Goal: Transaction & Acquisition: Purchase product/service

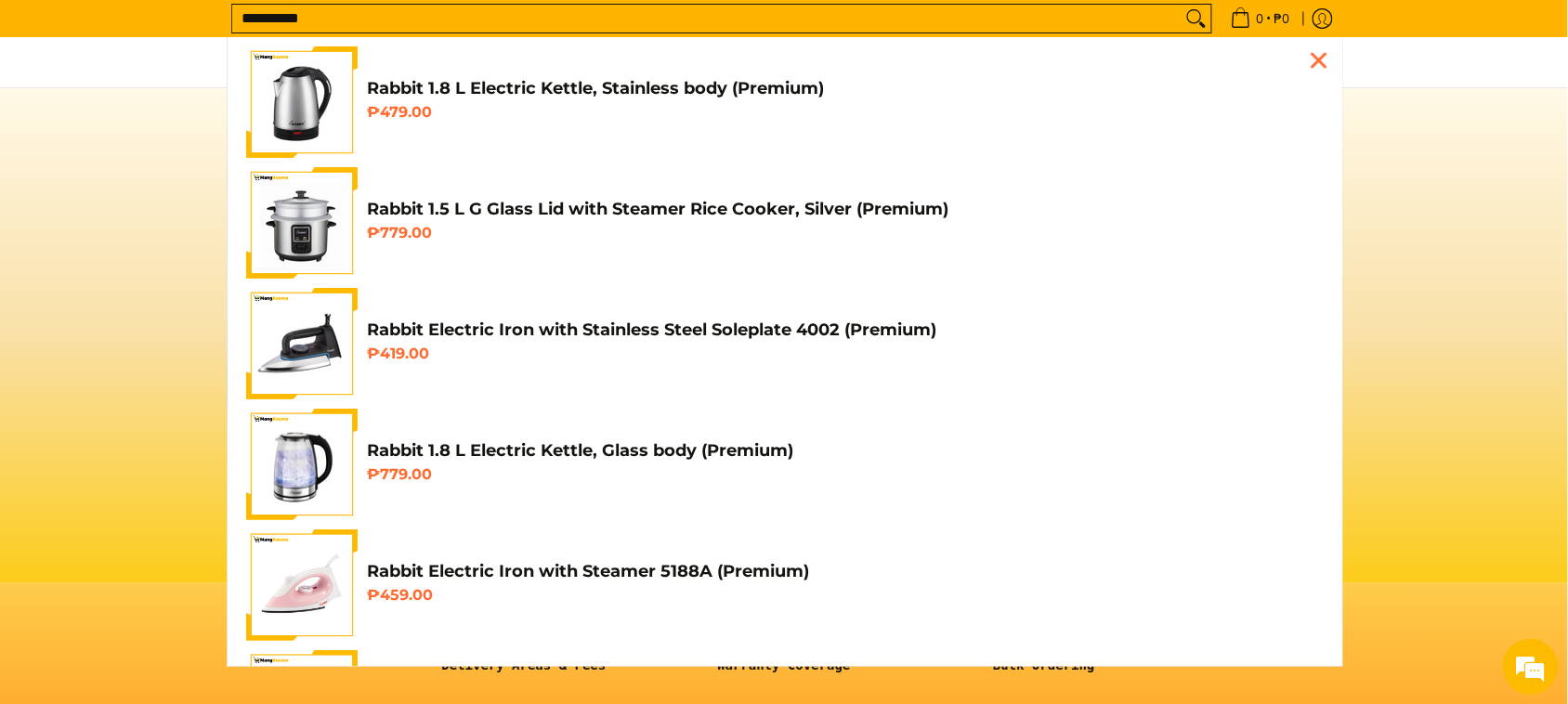
type input "**********"
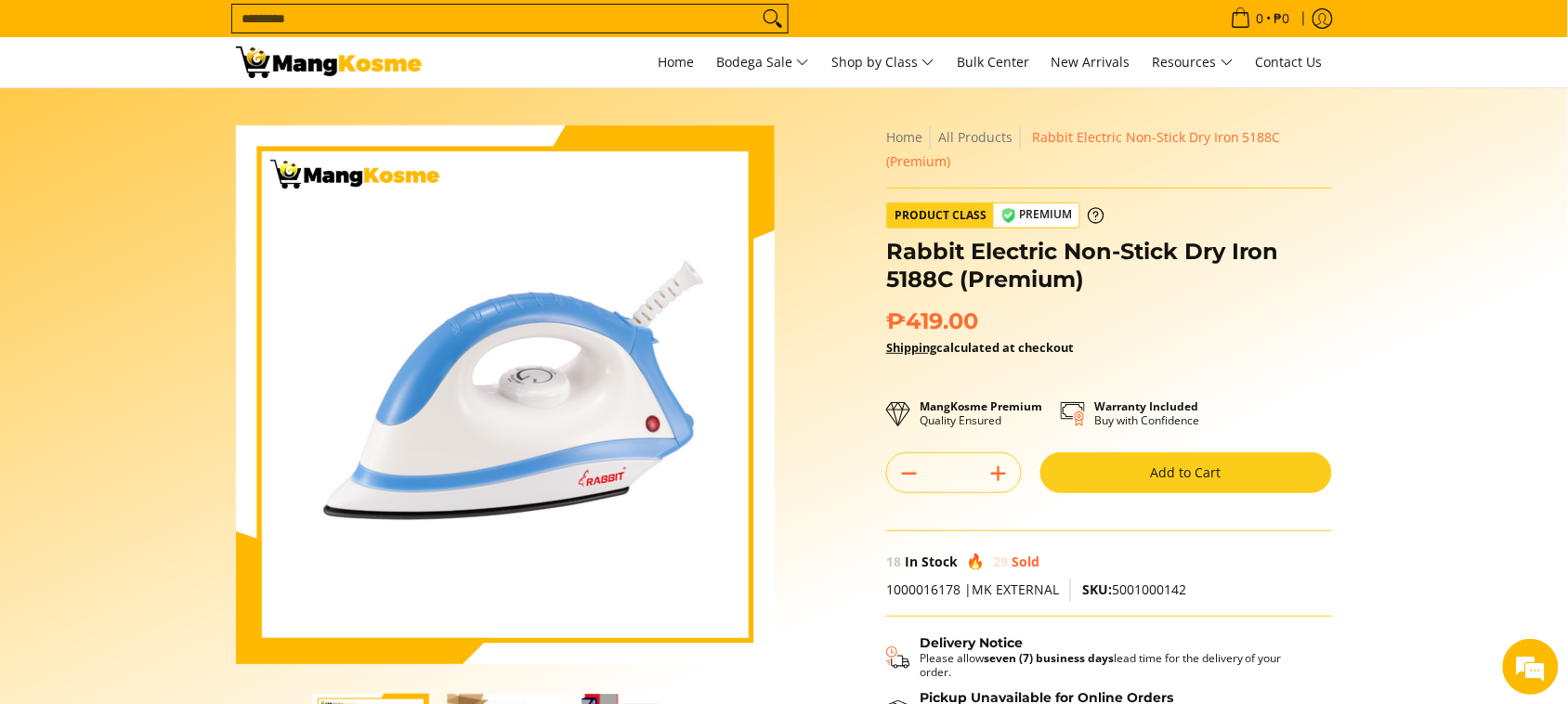
click at [1111, 490] on button "Add to Cart" at bounding box center [1186, 473] width 291 height 41
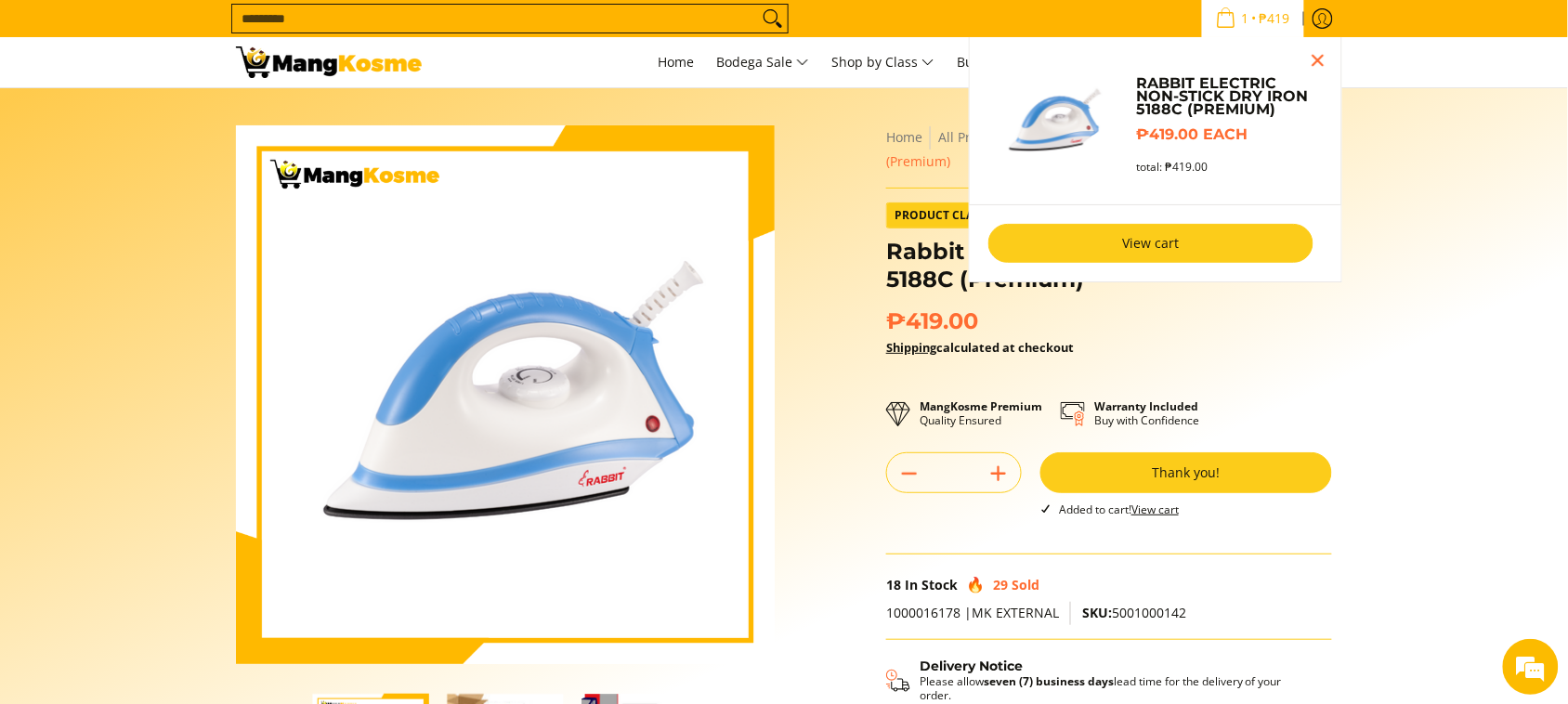
scroll to position [349, 0]
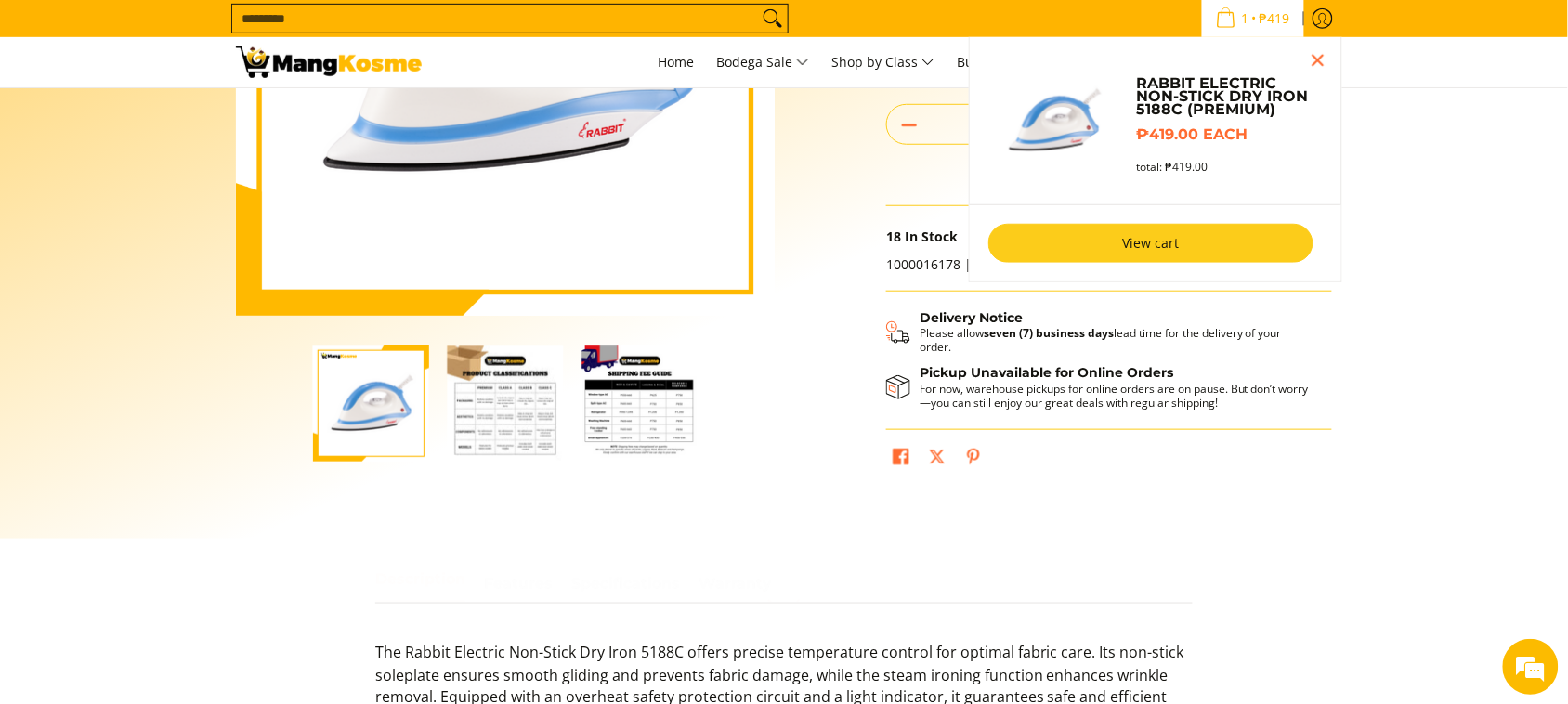
drag, startPoint x: 1098, startPoint y: 235, endPoint x: 961, endPoint y: 257, distance: 138.8
click at [1098, 235] on link "View cart" at bounding box center [1151, 243] width 325 height 39
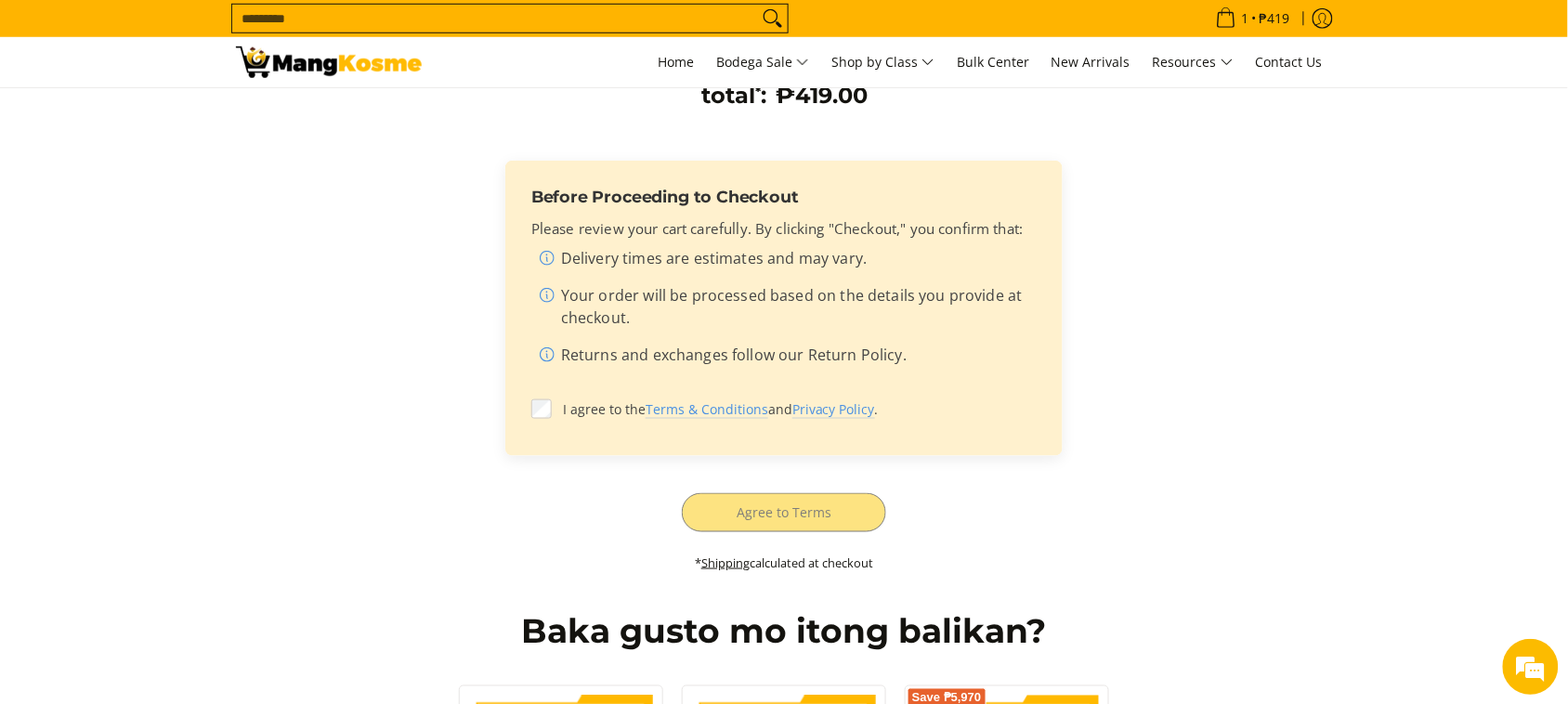
scroll to position [581, 0]
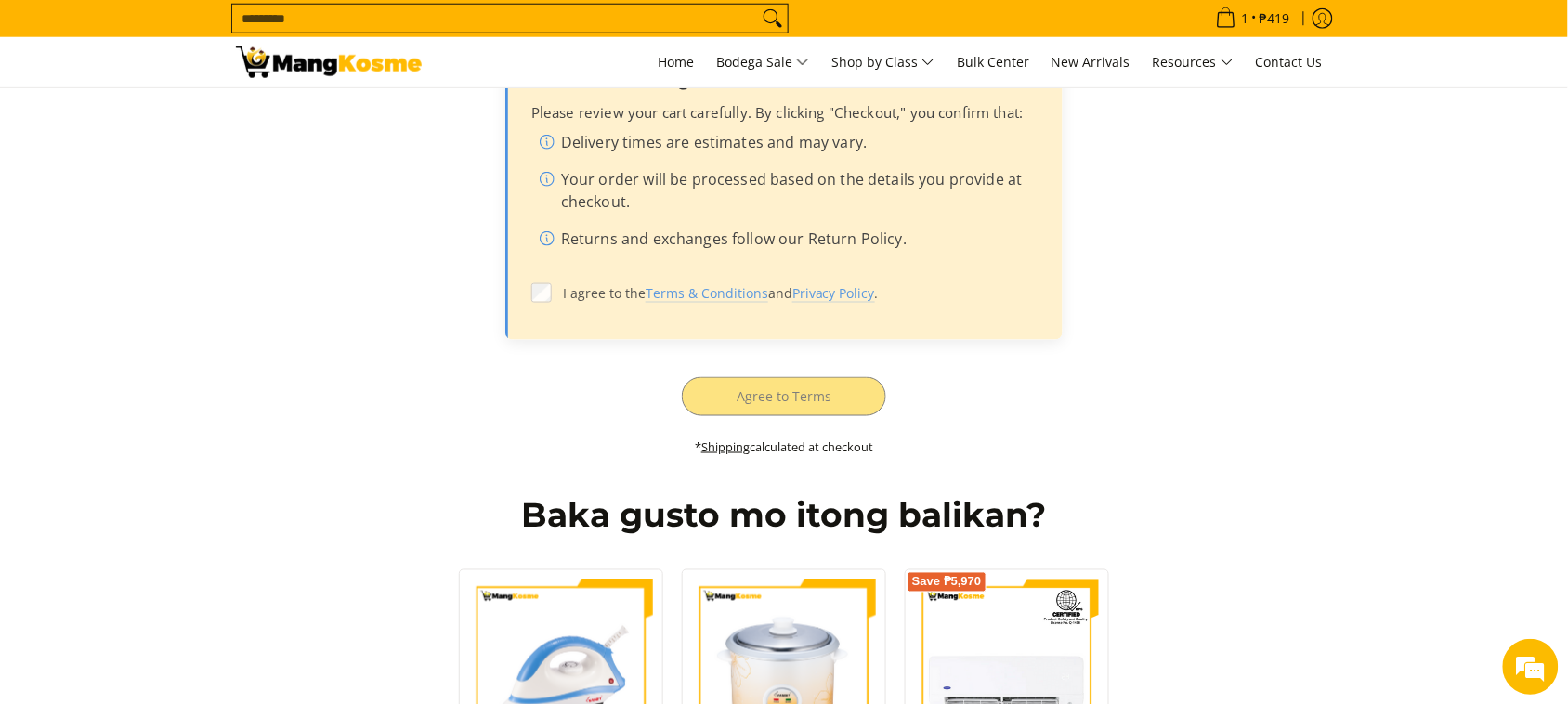
click at [553, 289] on label "I agree to the Terms & Conditions and Privacy Policy ." at bounding box center [784, 294] width 505 height 36
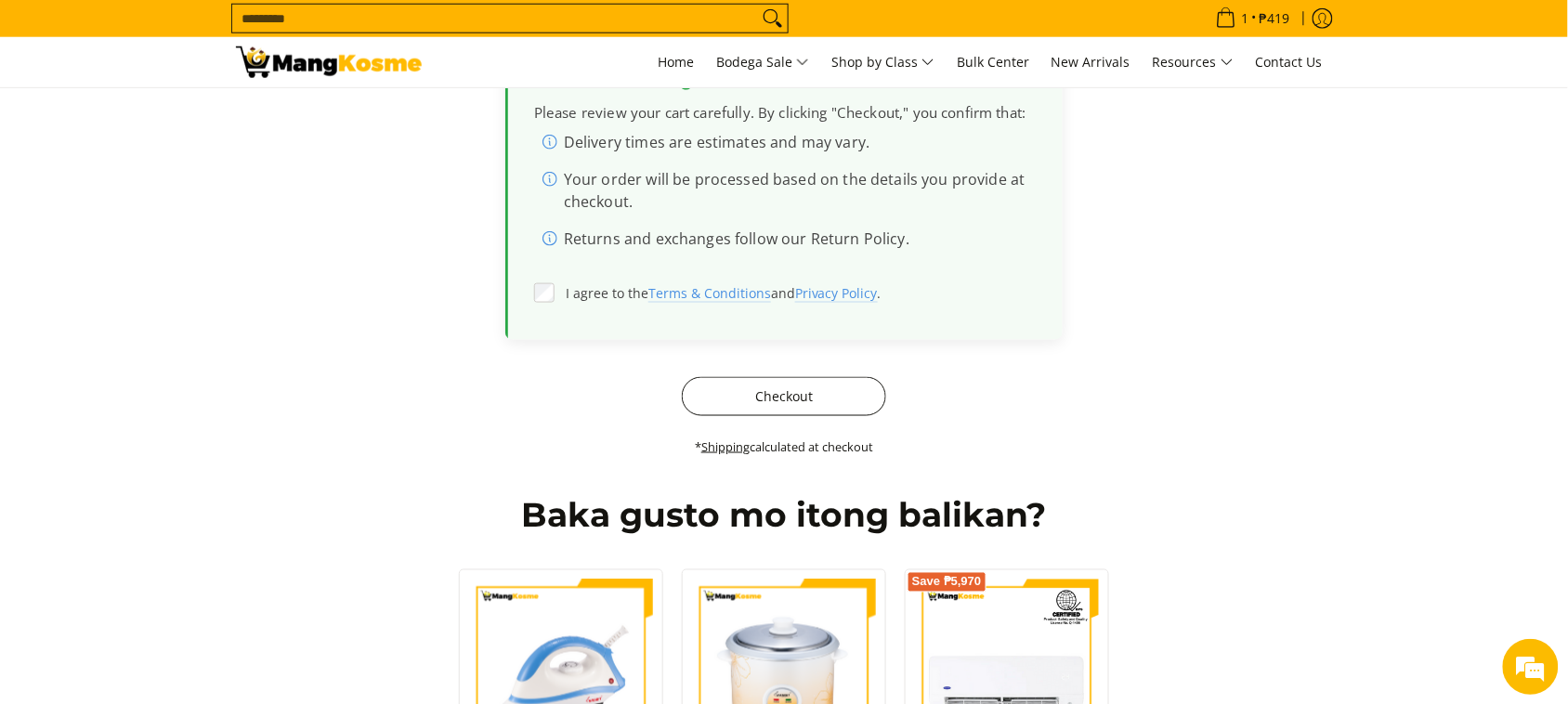
click at [708, 398] on button "Checkout" at bounding box center [784, 397] width 205 height 39
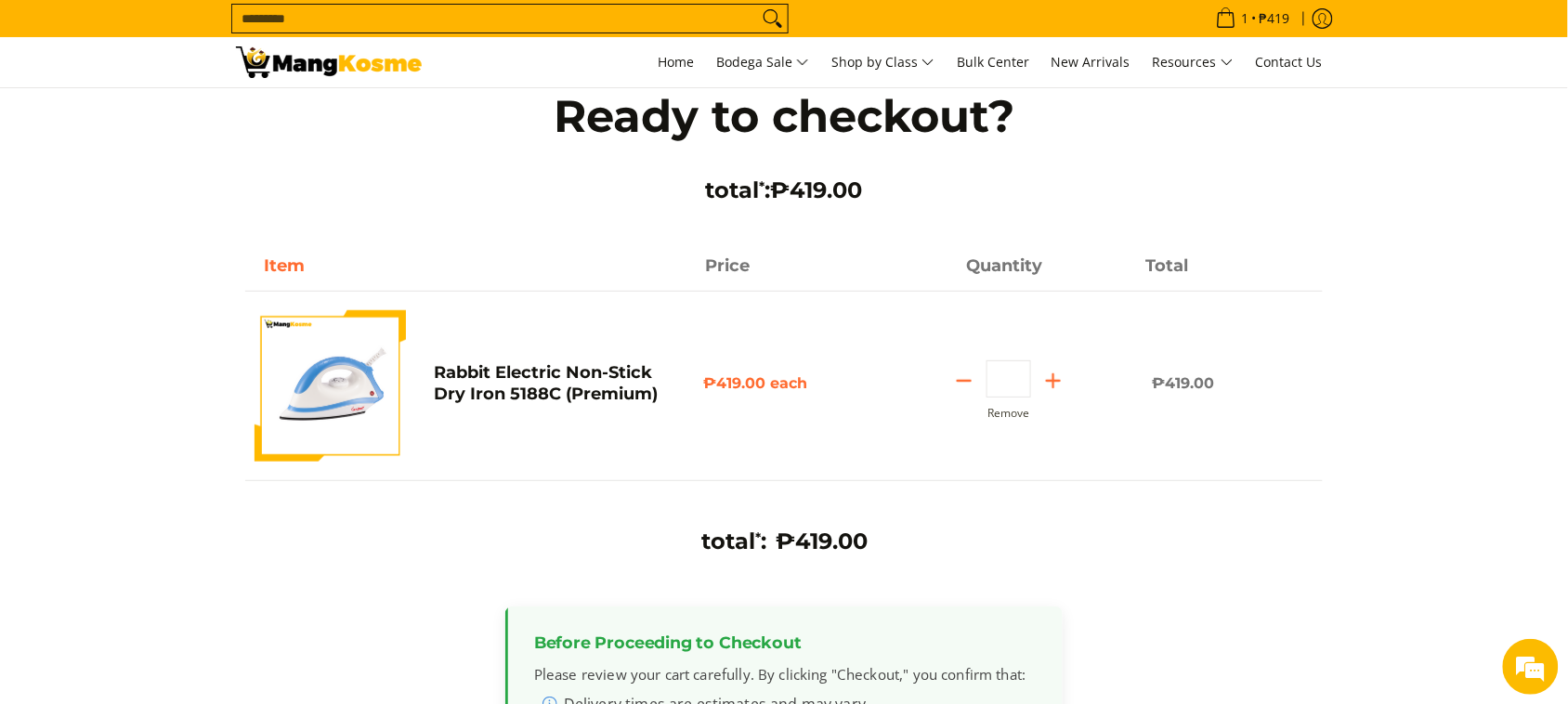
scroll to position [0, 0]
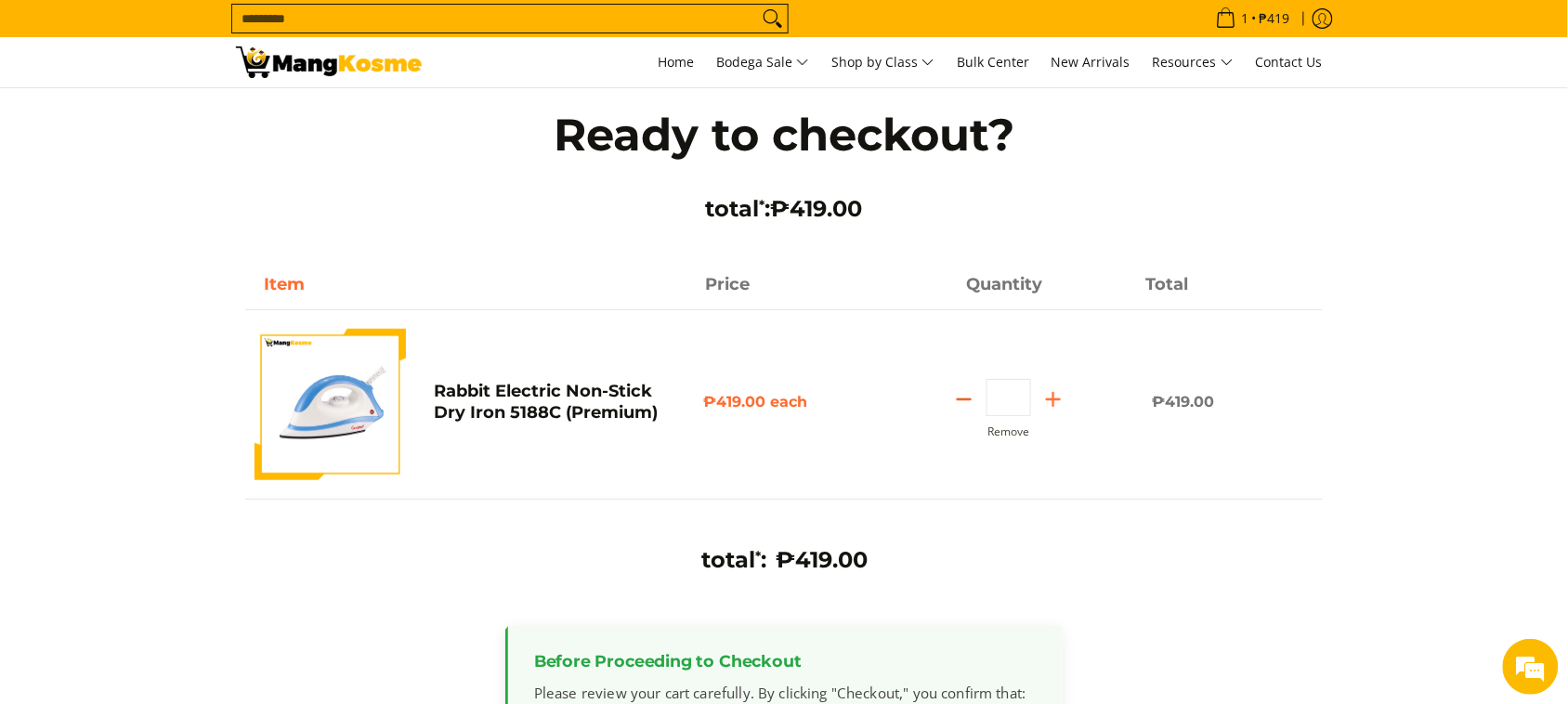
click at [966, 399] on line "Subtract" at bounding box center [964, 399] width 13 height 0
type input "*"
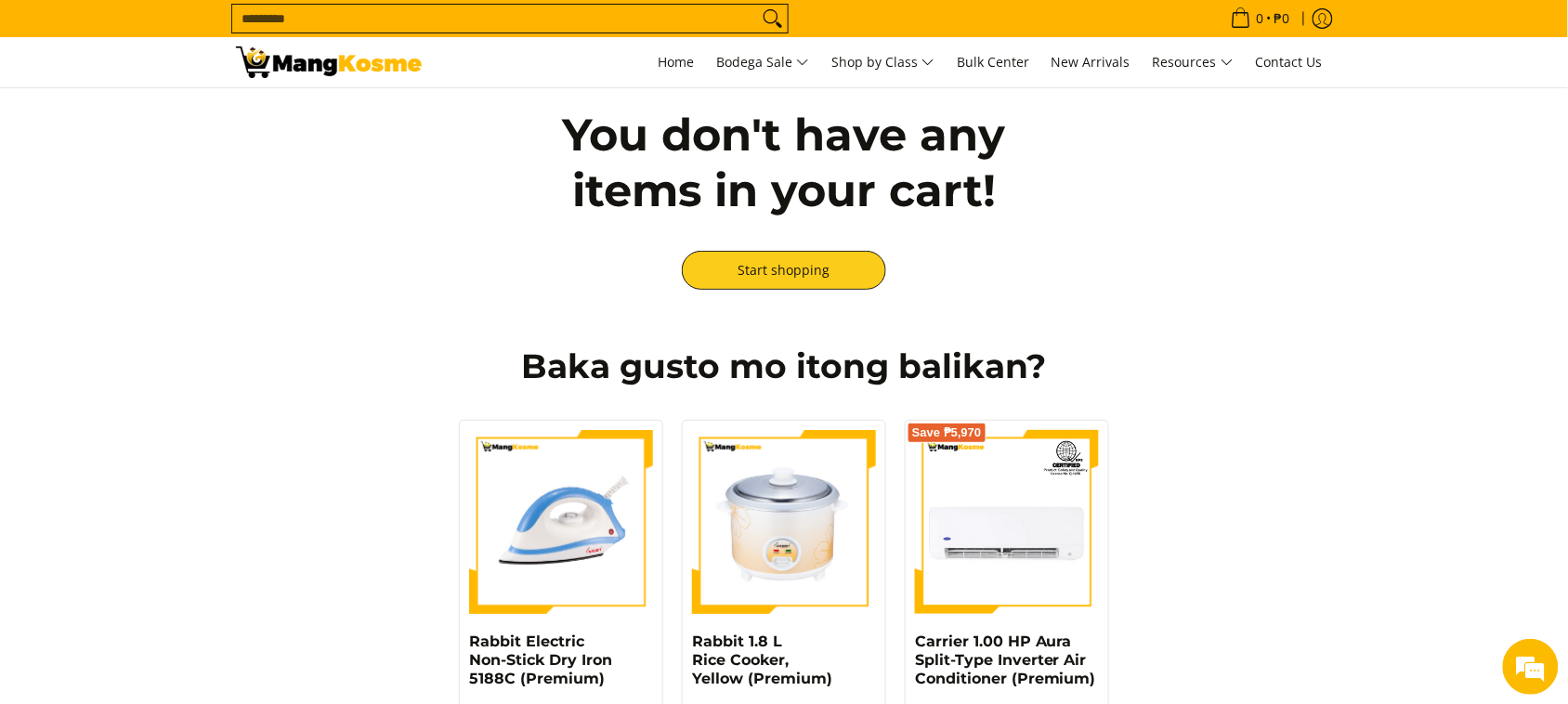
click at [692, 20] on input "Search..." at bounding box center [495, 19] width 526 height 28
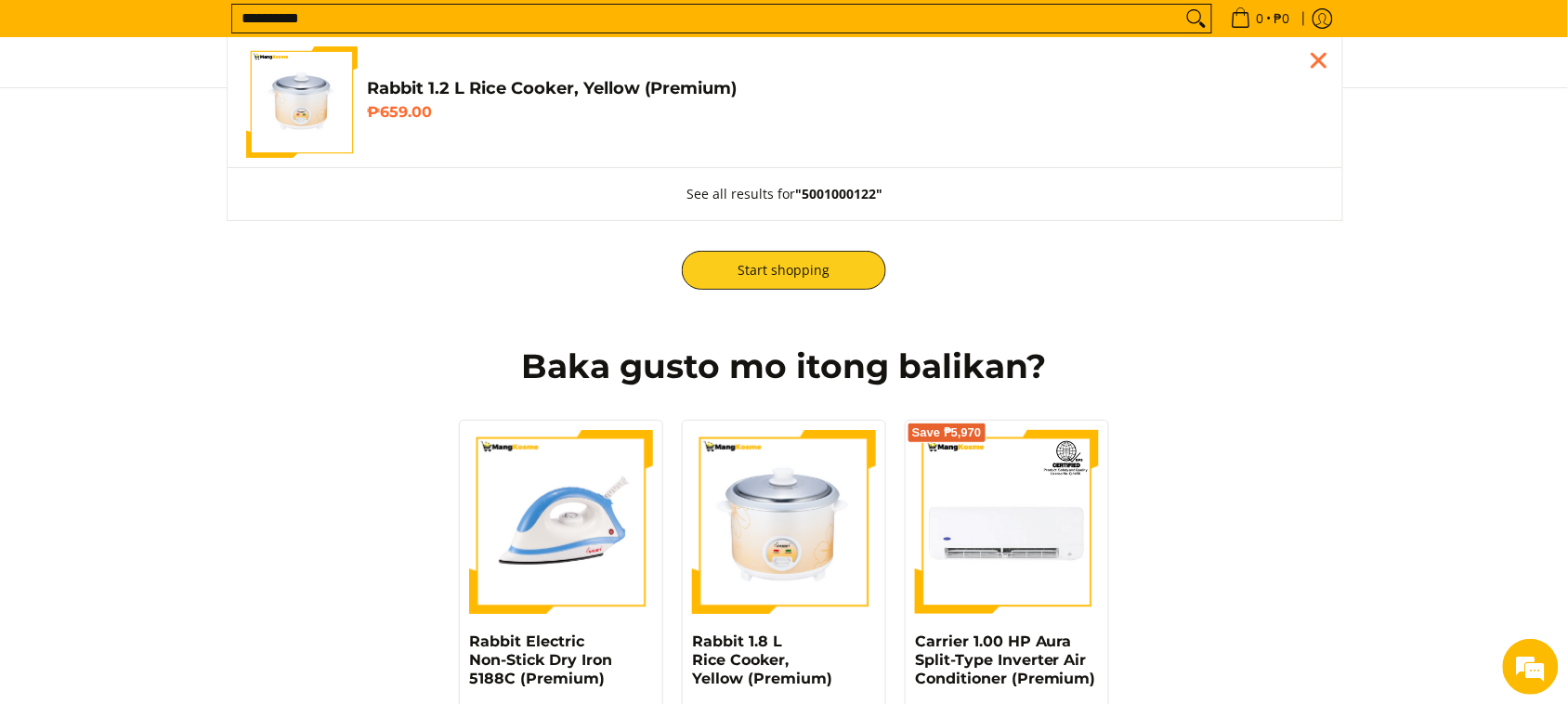
type input "**********"
click at [868, 117] on h6 "₱659.00" at bounding box center [846, 113] width 956 height 19
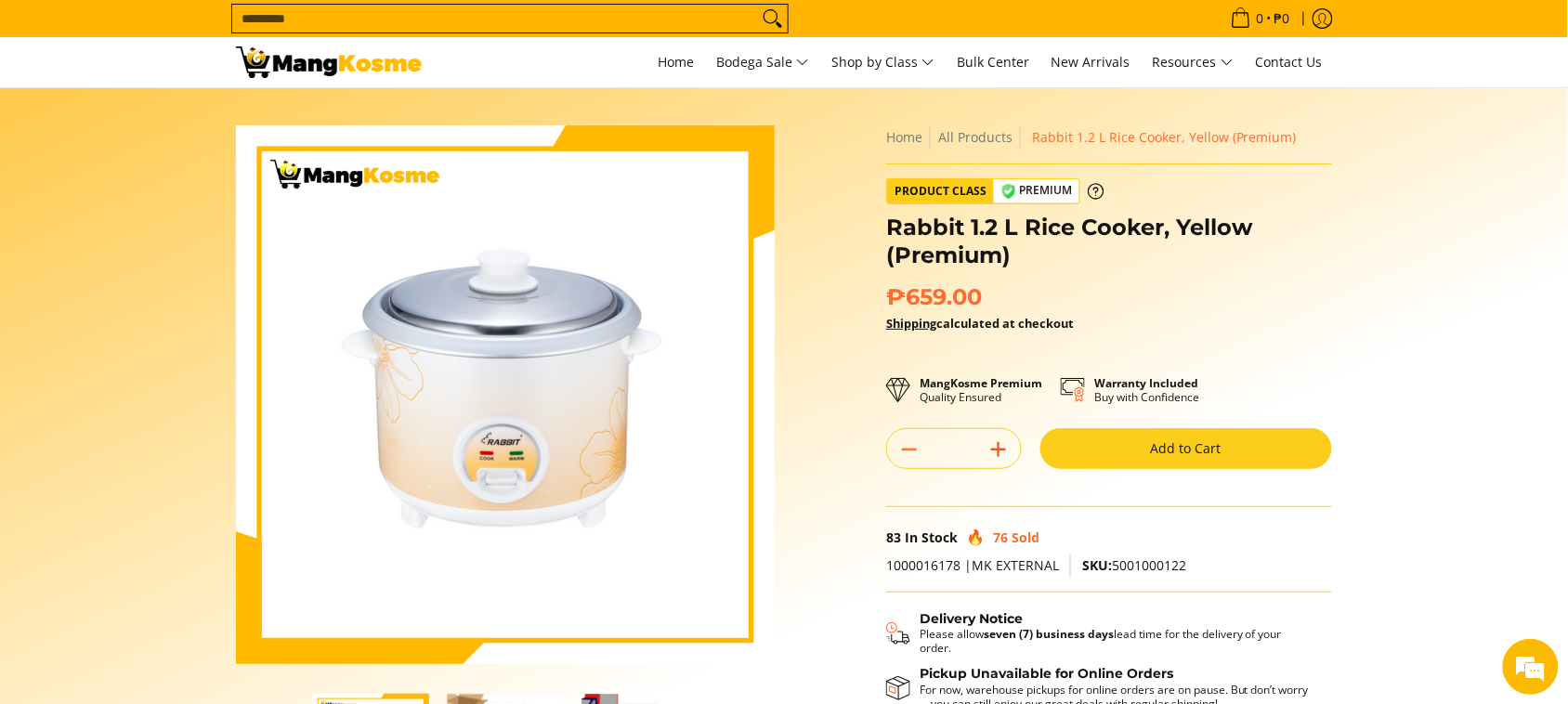
click at [992, 447] on icon "Add" at bounding box center [999, 450] width 26 height 26
type input "*"
click at [1085, 453] on button "Add to Cart" at bounding box center [1186, 449] width 291 height 41
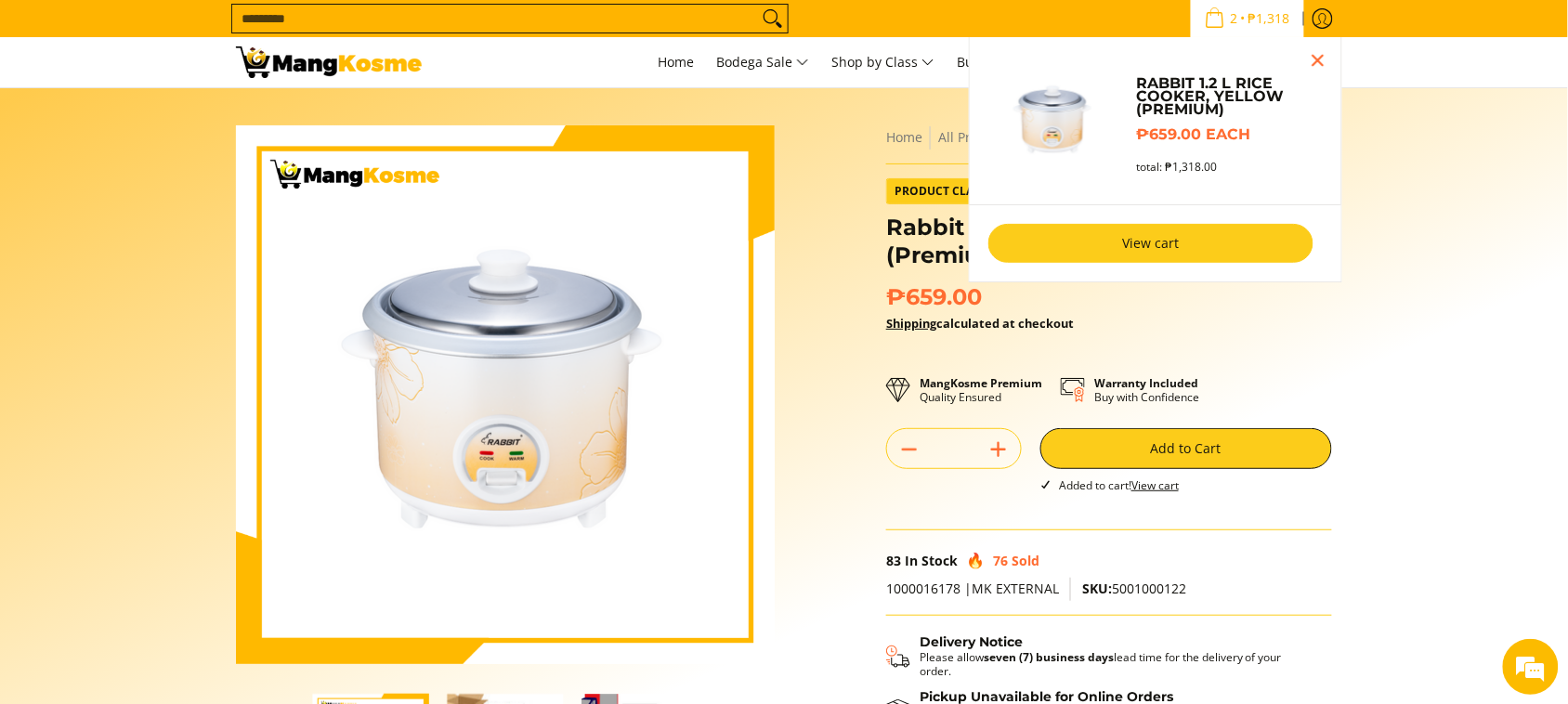
click at [1273, 248] on link "View cart" at bounding box center [1151, 243] width 325 height 39
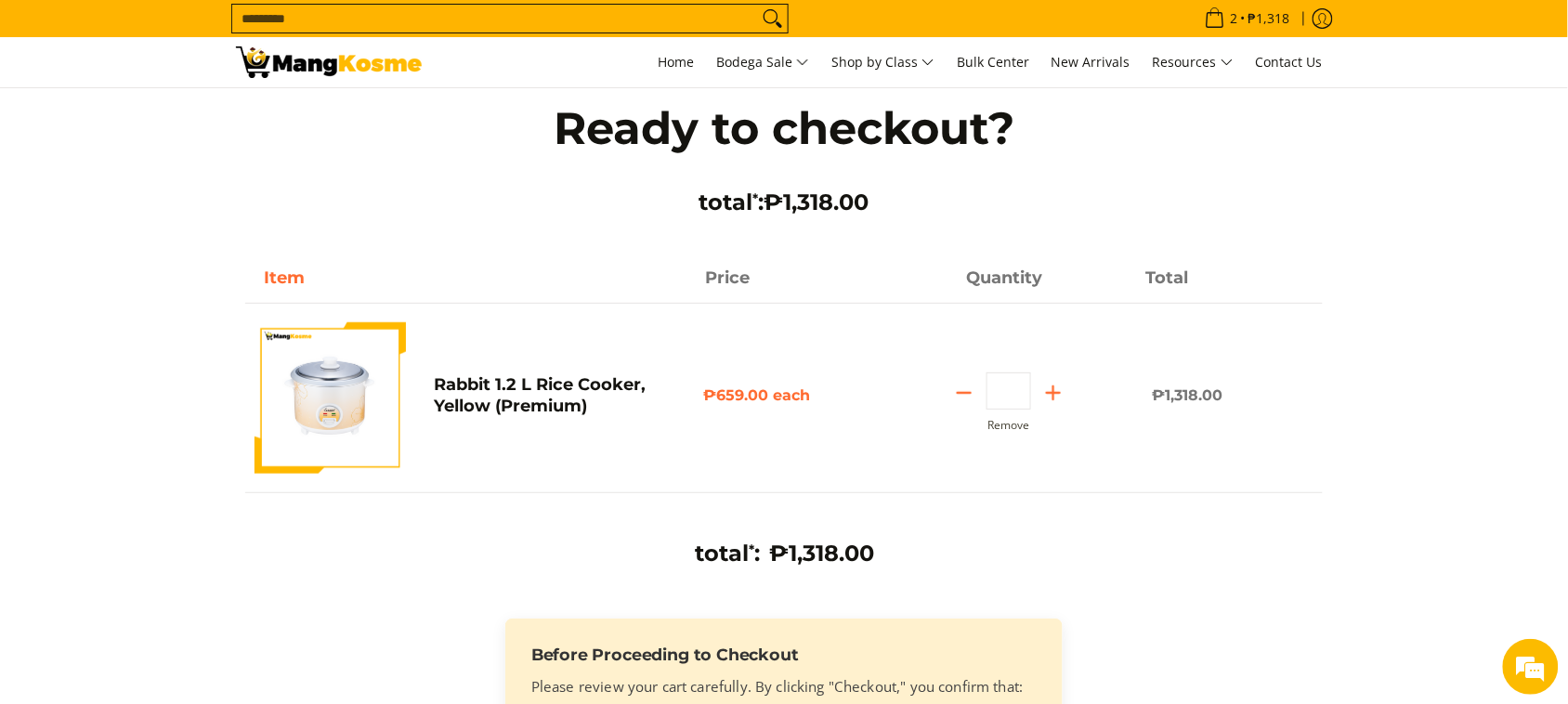
scroll to position [464, 0]
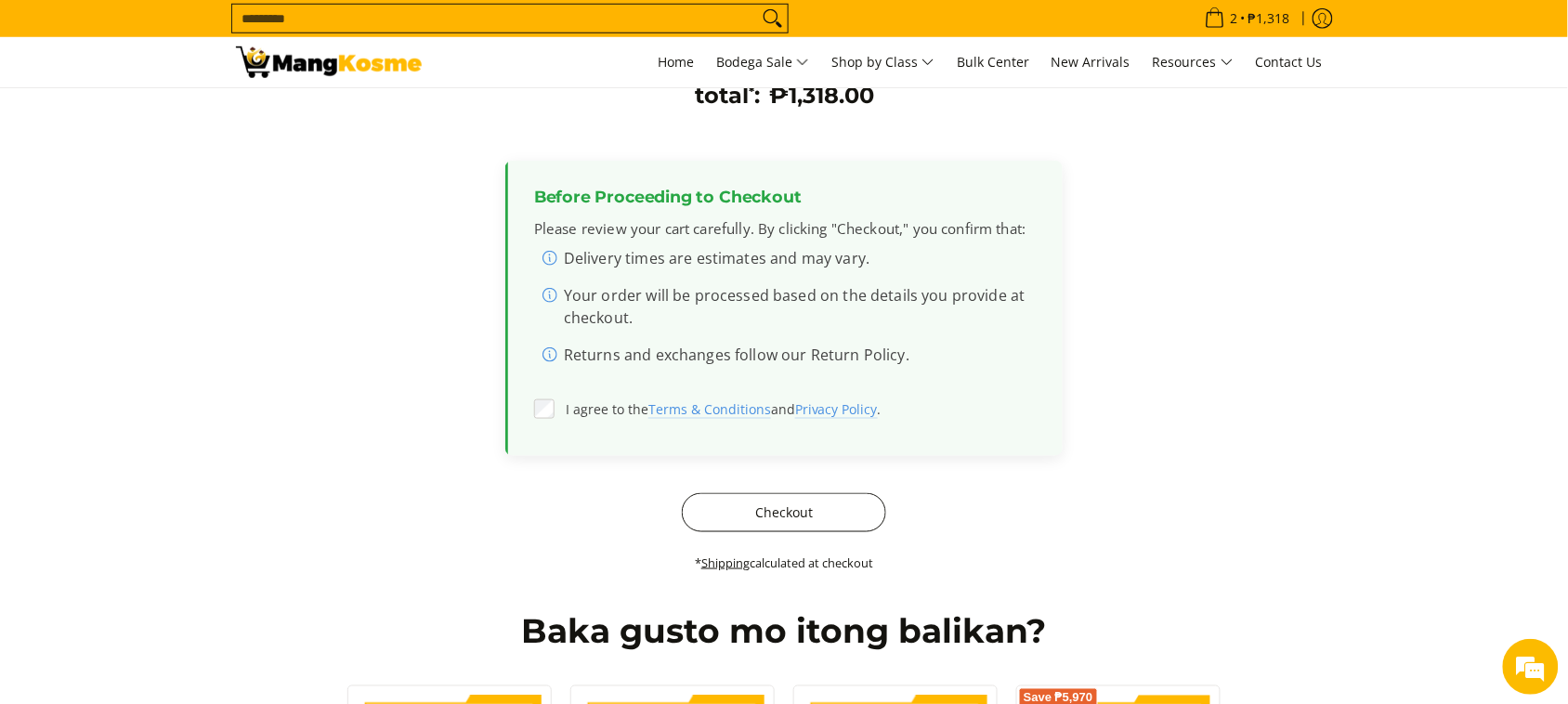
click at [786, 517] on button "Checkout" at bounding box center [784, 513] width 205 height 39
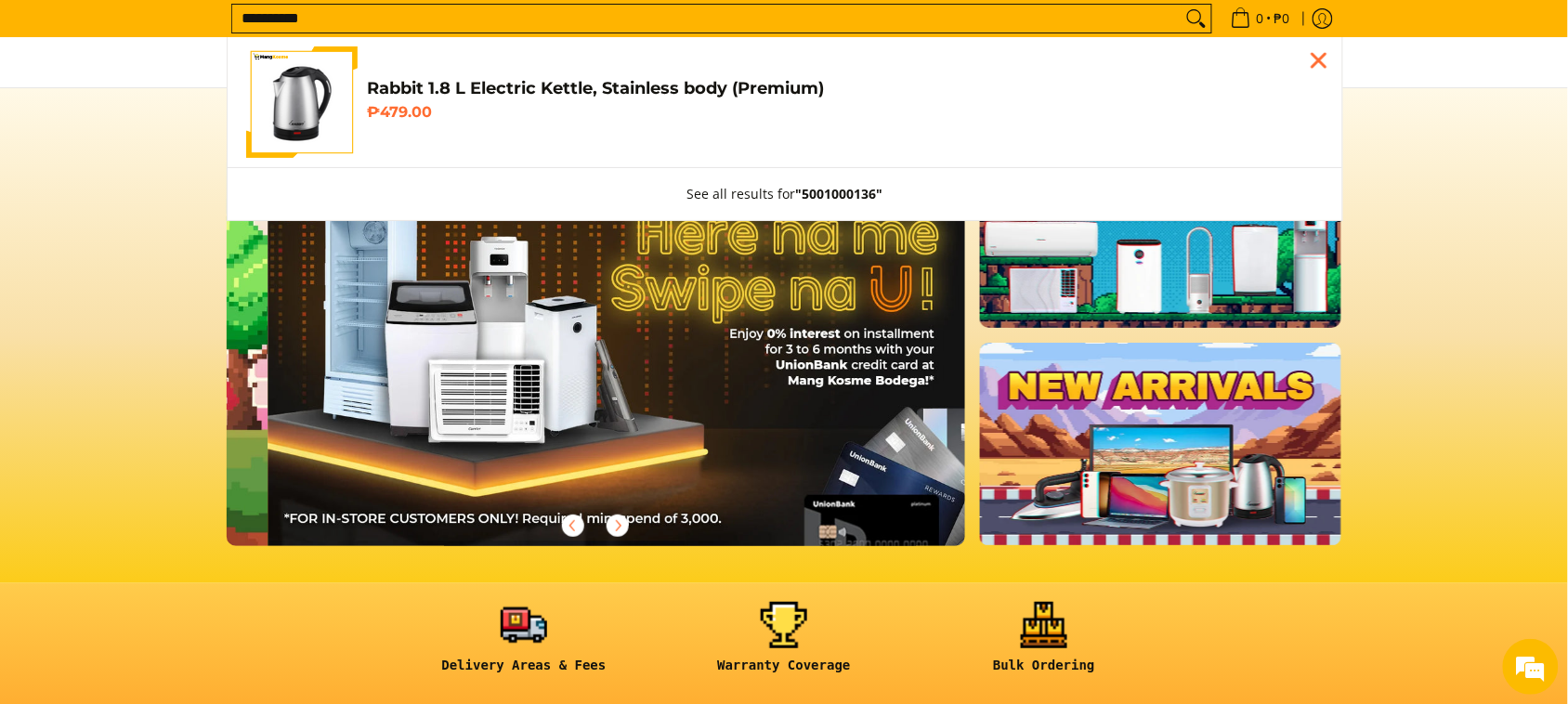
scroll to position [0, 1477]
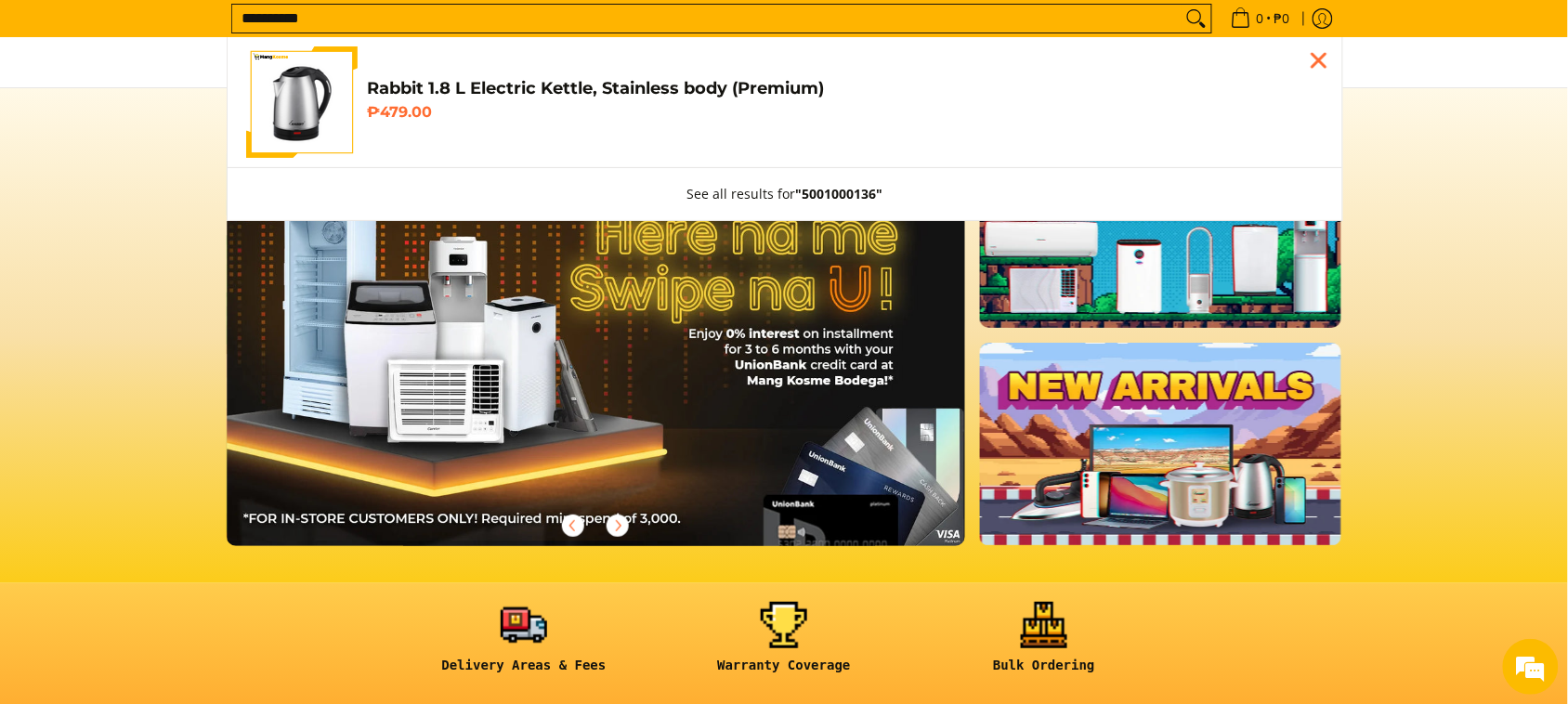
type input "**********"
click at [428, 117] on h6 "₱479.00" at bounding box center [846, 113] width 956 height 19
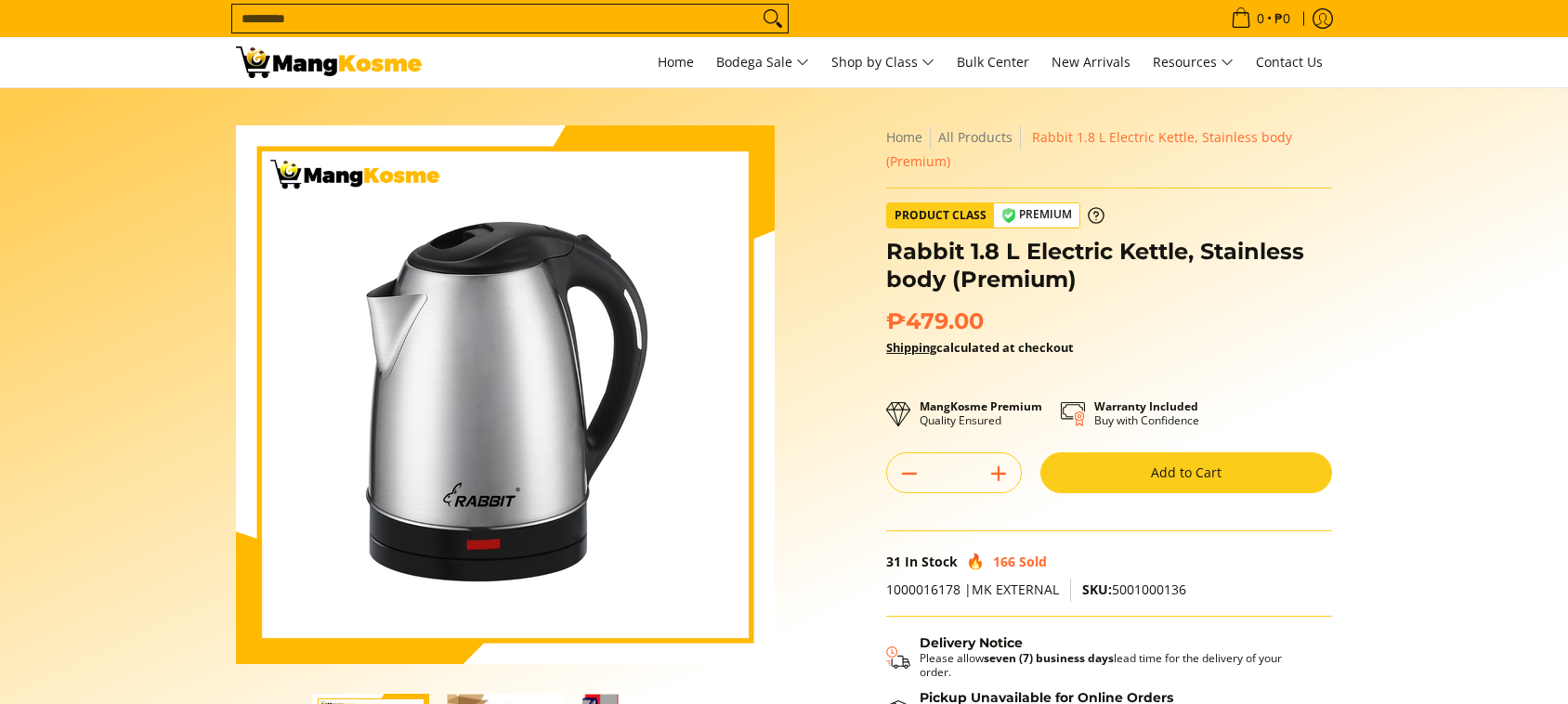
click at [1243, 461] on button "Add to Cart" at bounding box center [1186, 473] width 291 height 41
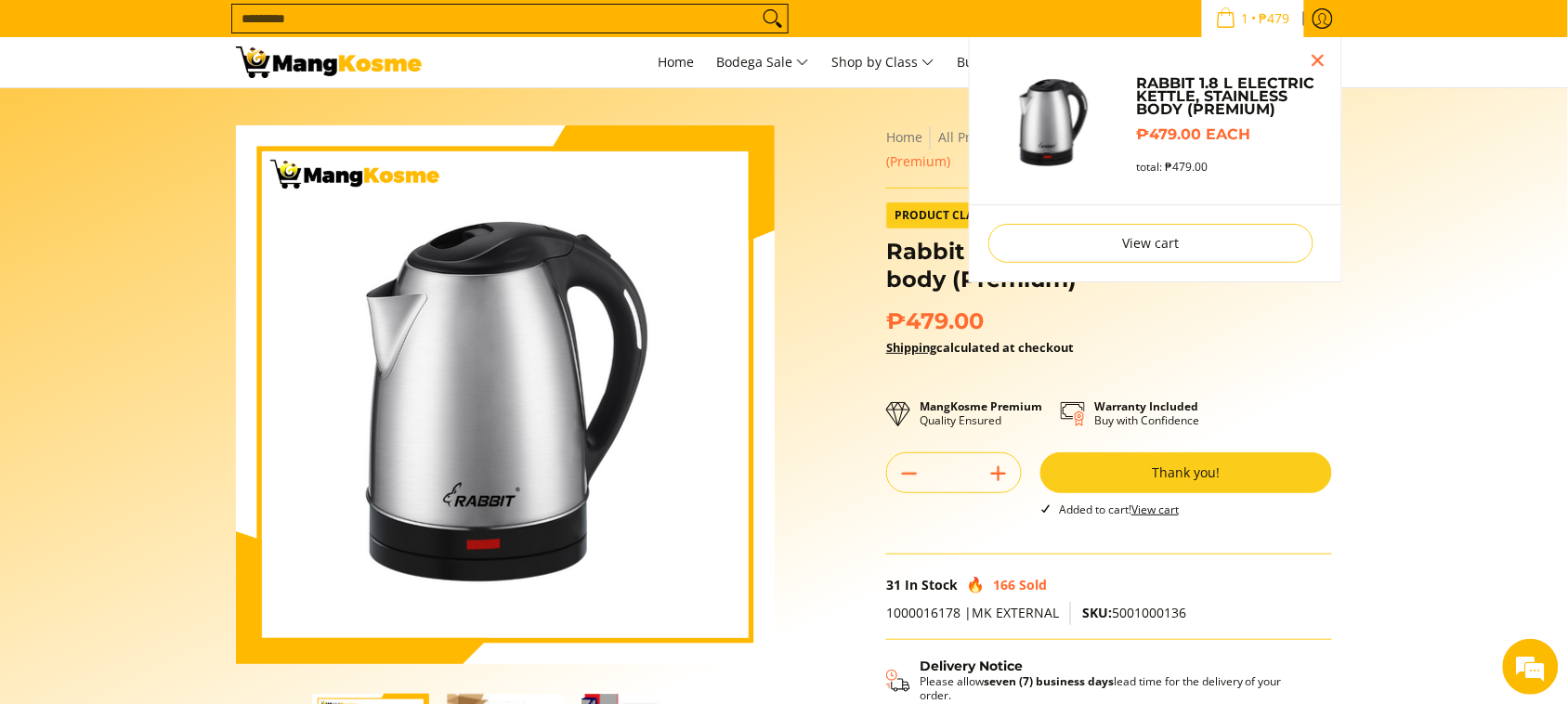
click at [318, 17] on input "Search..." at bounding box center [495, 19] width 526 height 28
click at [302, 10] on input "Search..." at bounding box center [495, 19] width 526 height 28
click at [58, 126] on section "Skip to Main Content Enable zoom Disable zoom Enable zoom Disable zoom Enable z…" at bounding box center [784, 488] width 1568 height 799
click at [331, 25] on input "Search..." at bounding box center [495, 19] width 526 height 28
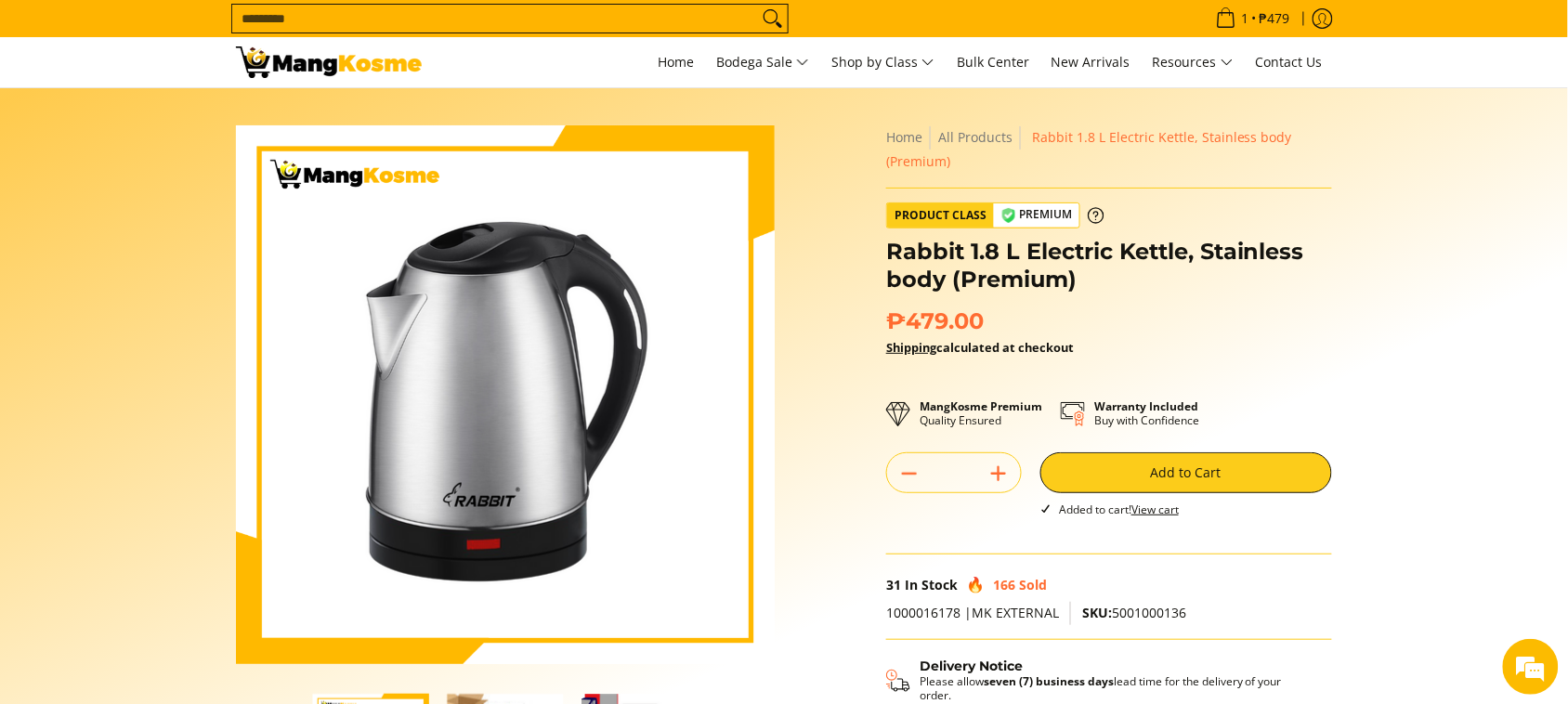
click at [317, 23] on input "Search..." at bounding box center [495, 19] width 526 height 28
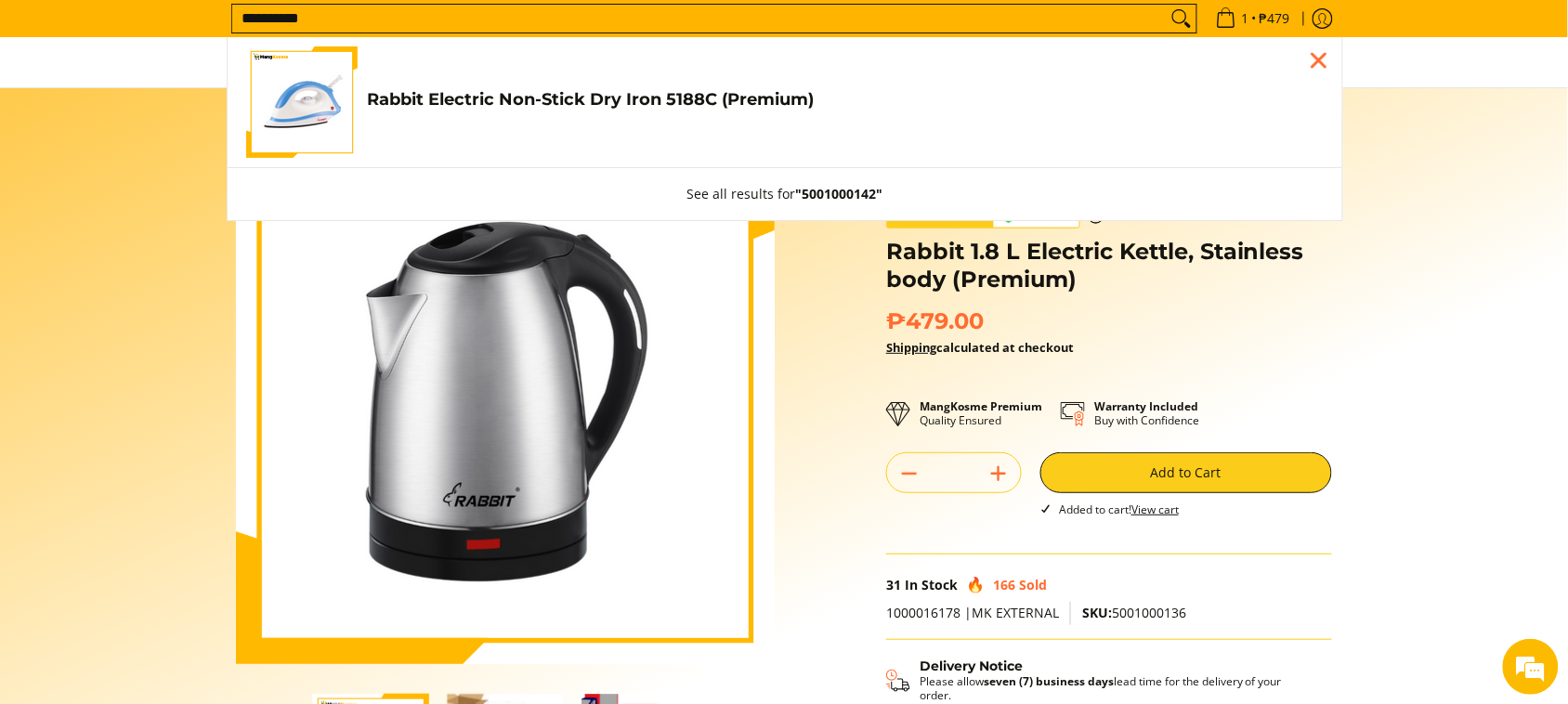
type input "**********"
click at [430, 85] on link "Rabbit Electric Non-Stick Dry Iron 5188C (Premium) ₱419.00" at bounding box center [784, 102] width 1078 height 112
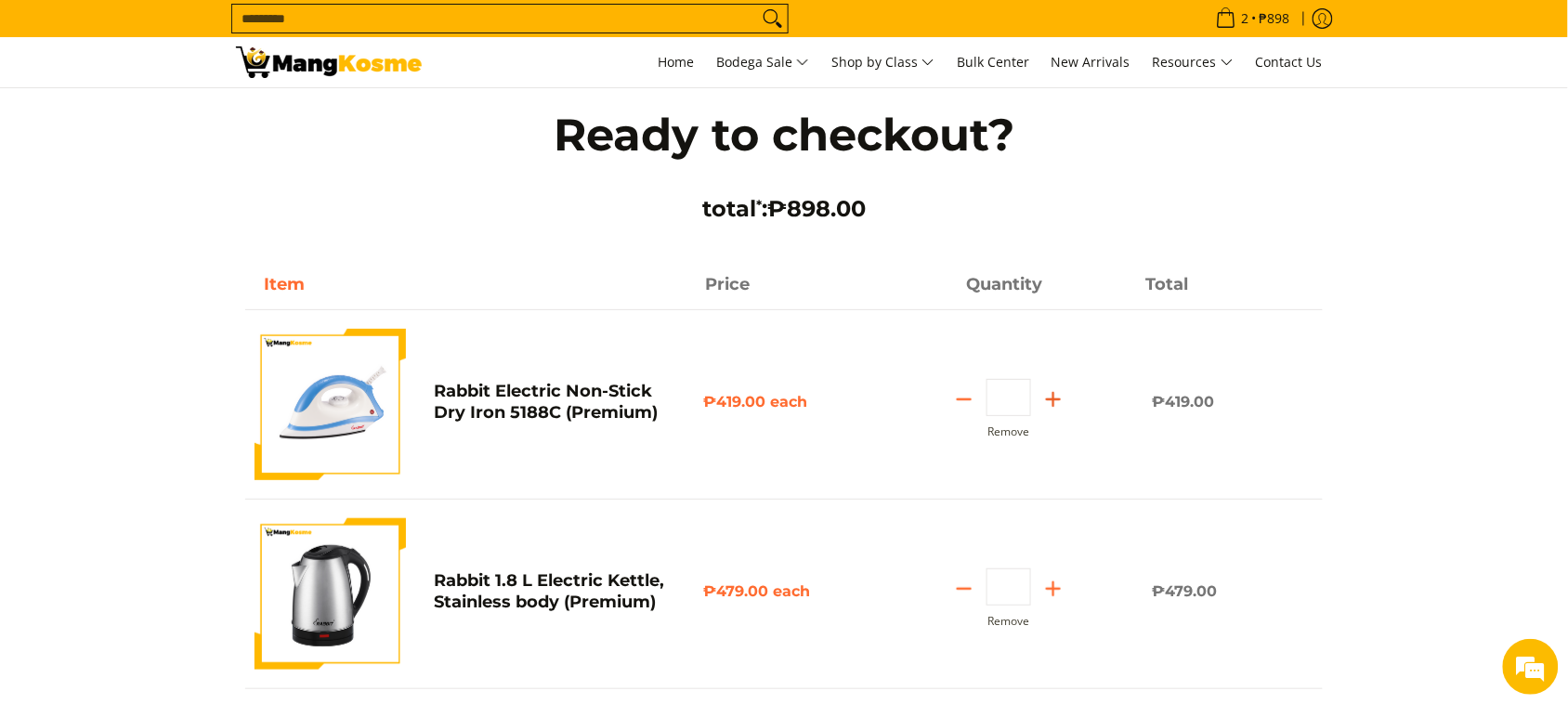
click at [1053, 397] on line "Add" at bounding box center [1053, 399] width 0 height 13
type input "*"
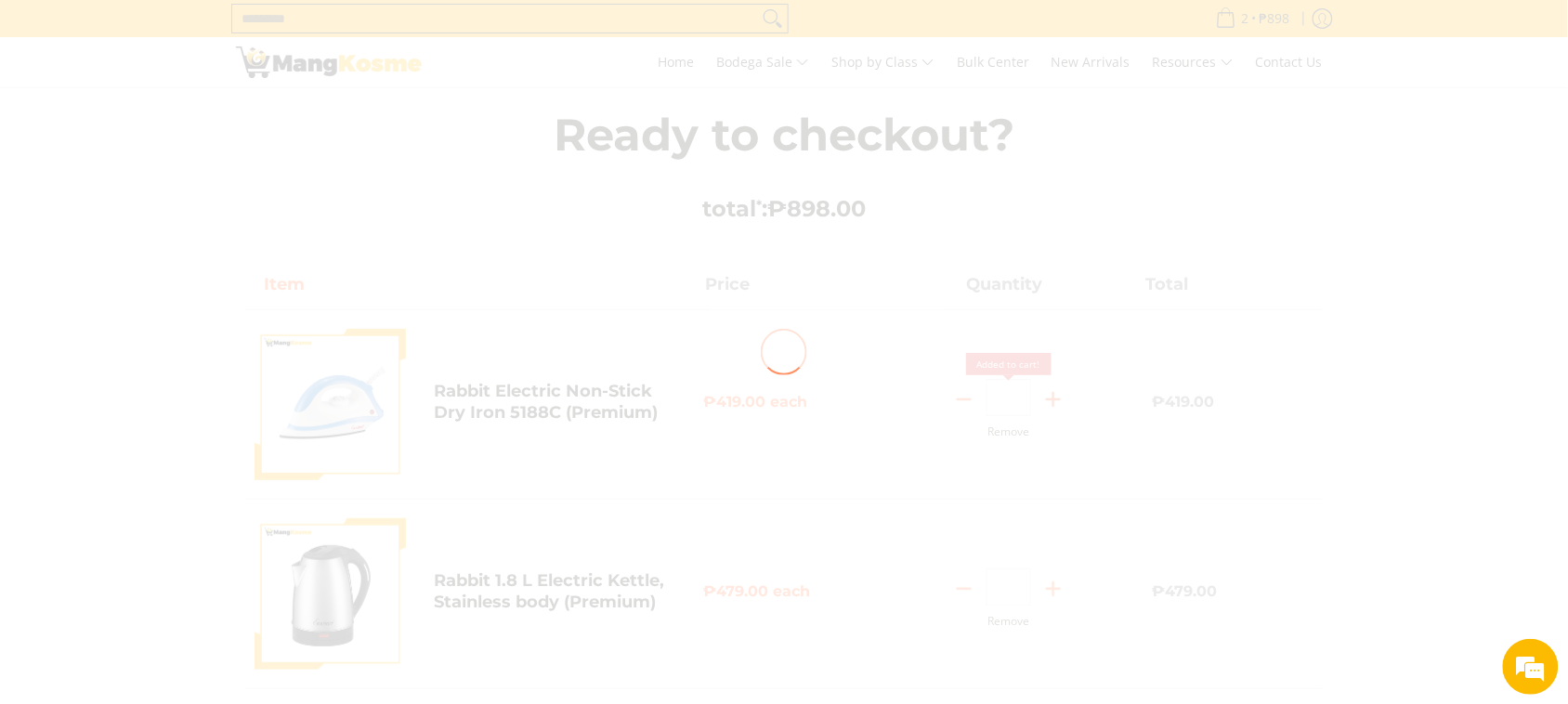
click at [1054, 397] on div at bounding box center [784, 352] width 1568 height 704
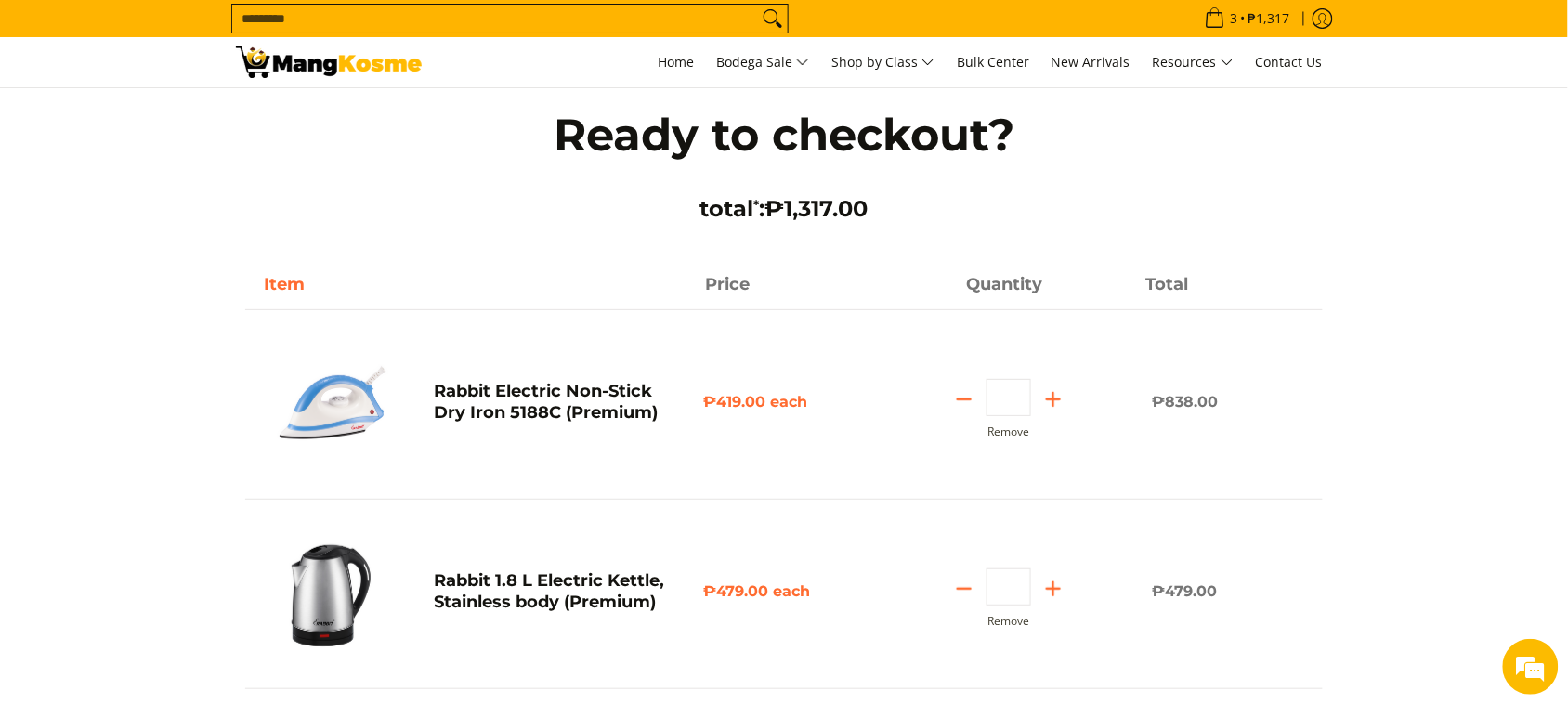
click at [1045, 409] on icon "Add" at bounding box center [1053, 399] width 26 height 26
type input "*"
click at [1045, 409] on icon "Add" at bounding box center [1053, 399] width 26 height 26
type input "*"
click at [1045, 409] on icon "Add" at bounding box center [1053, 399] width 26 height 26
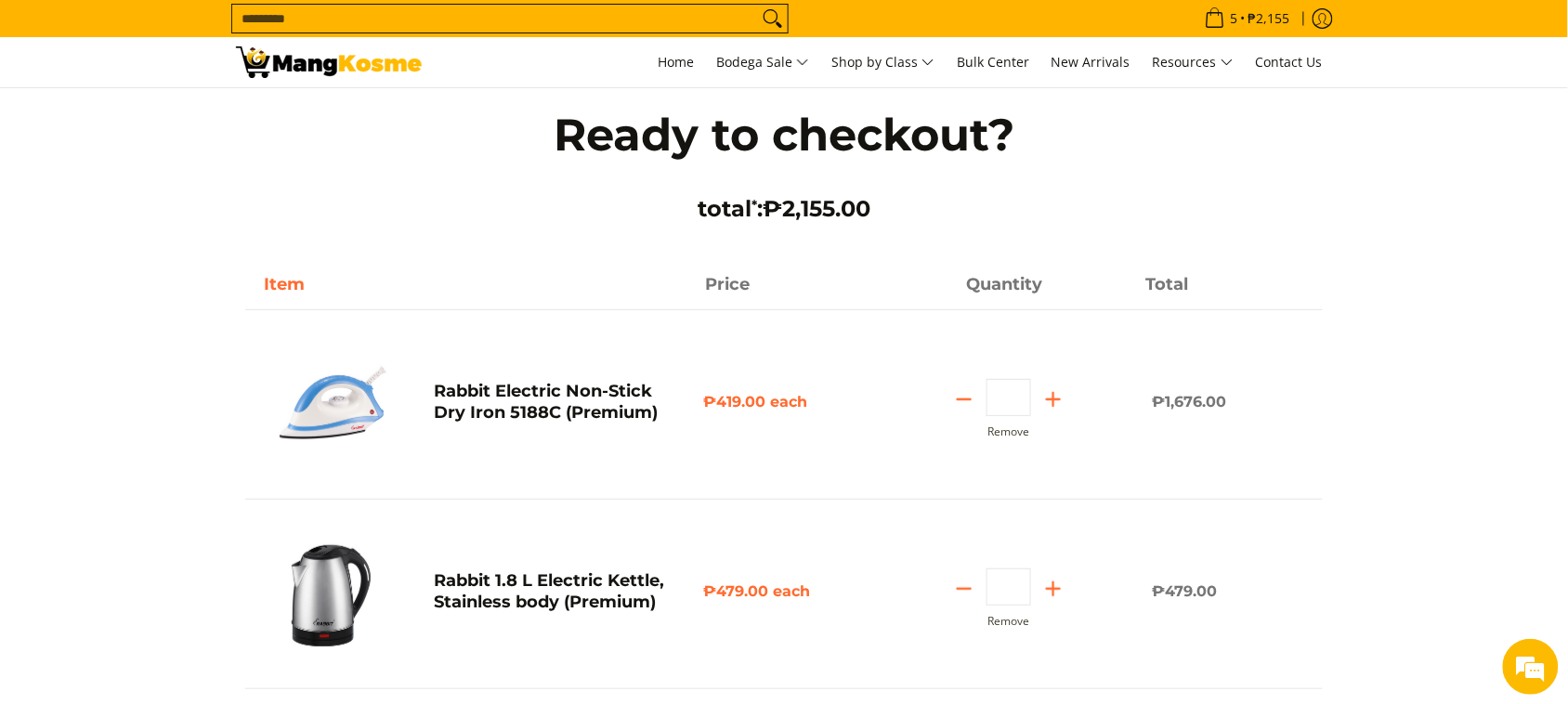
type input "*"
click at [1045, 409] on icon "Add" at bounding box center [1053, 399] width 26 height 26
type input "*"
click at [1045, 409] on icon "Add" at bounding box center [1053, 399] width 26 height 26
type input "*"
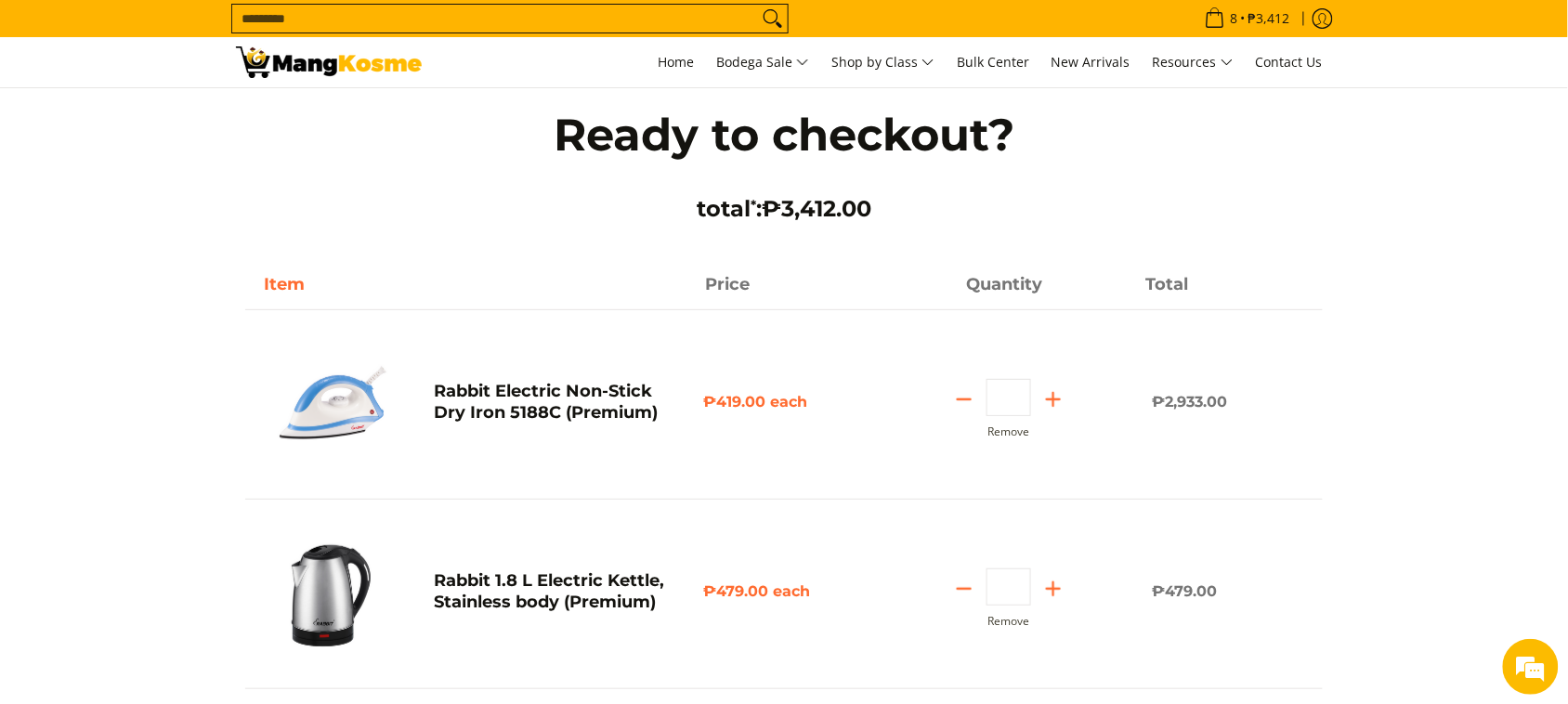
click at [1045, 390] on icon "Add" at bounding box center [1053, 399] width 26 height 26
type input "*"
click at [1054, 399] on line "Add" at bounding box center [1053, 399] width 13 height 0
type input "*"
click at [1054, 399] on line "Add" at bounding box center [1053, 399] width 13 height 0
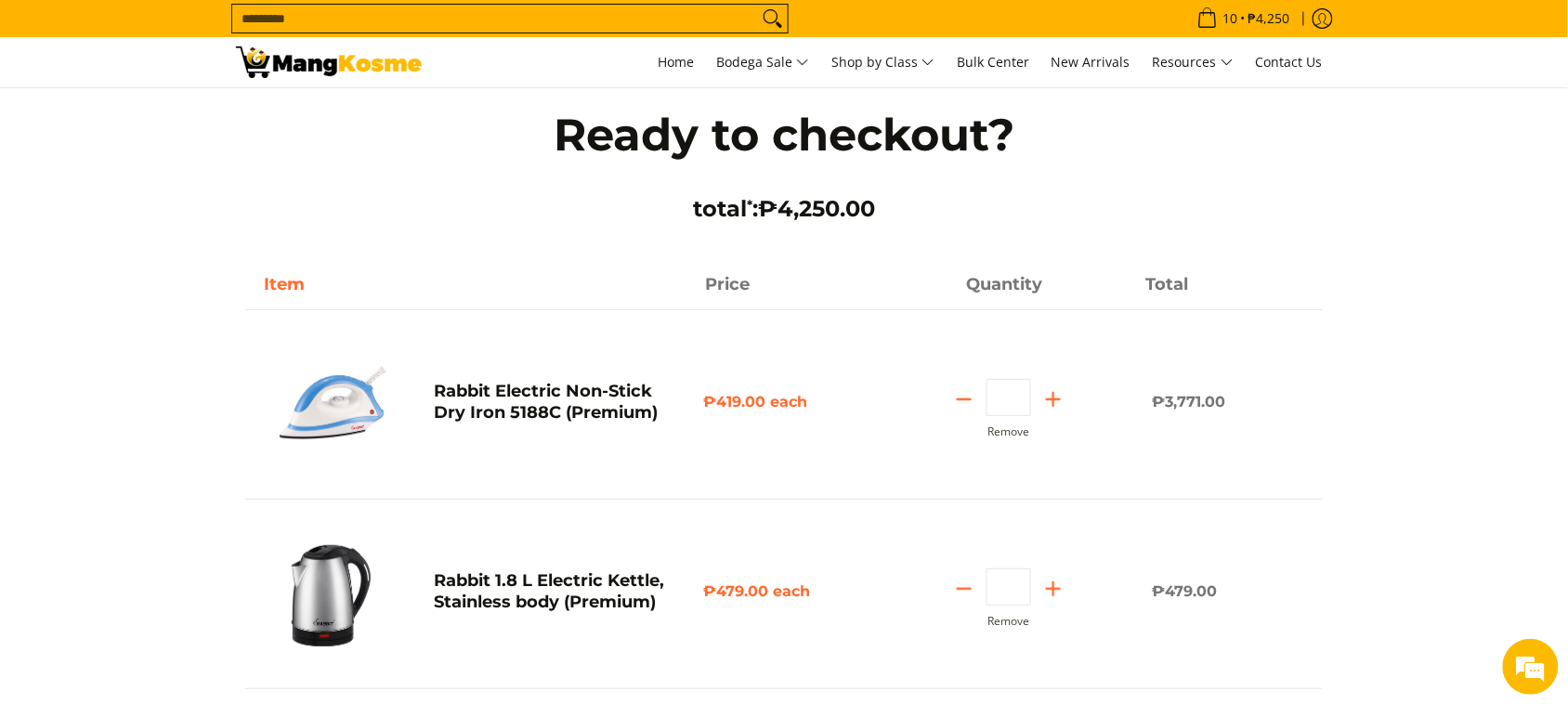
type input "**"
click at [1064, 588] on icon "Add" at bounding box center [1053, 589] width 26 height 26
type input "*"
click at [1053, 593] on line "Add" at bounding box center [1053, 589] width 0 height 13
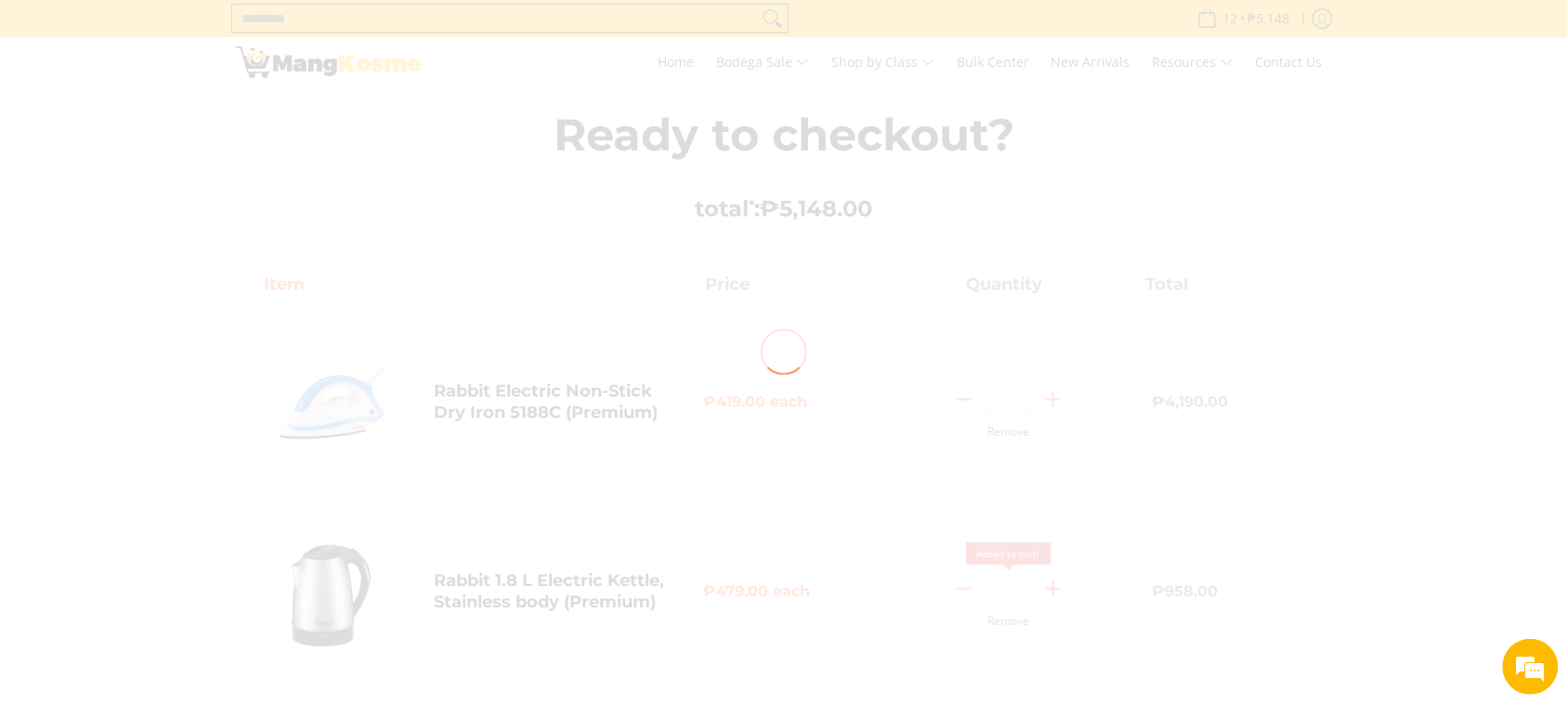
type input "*"
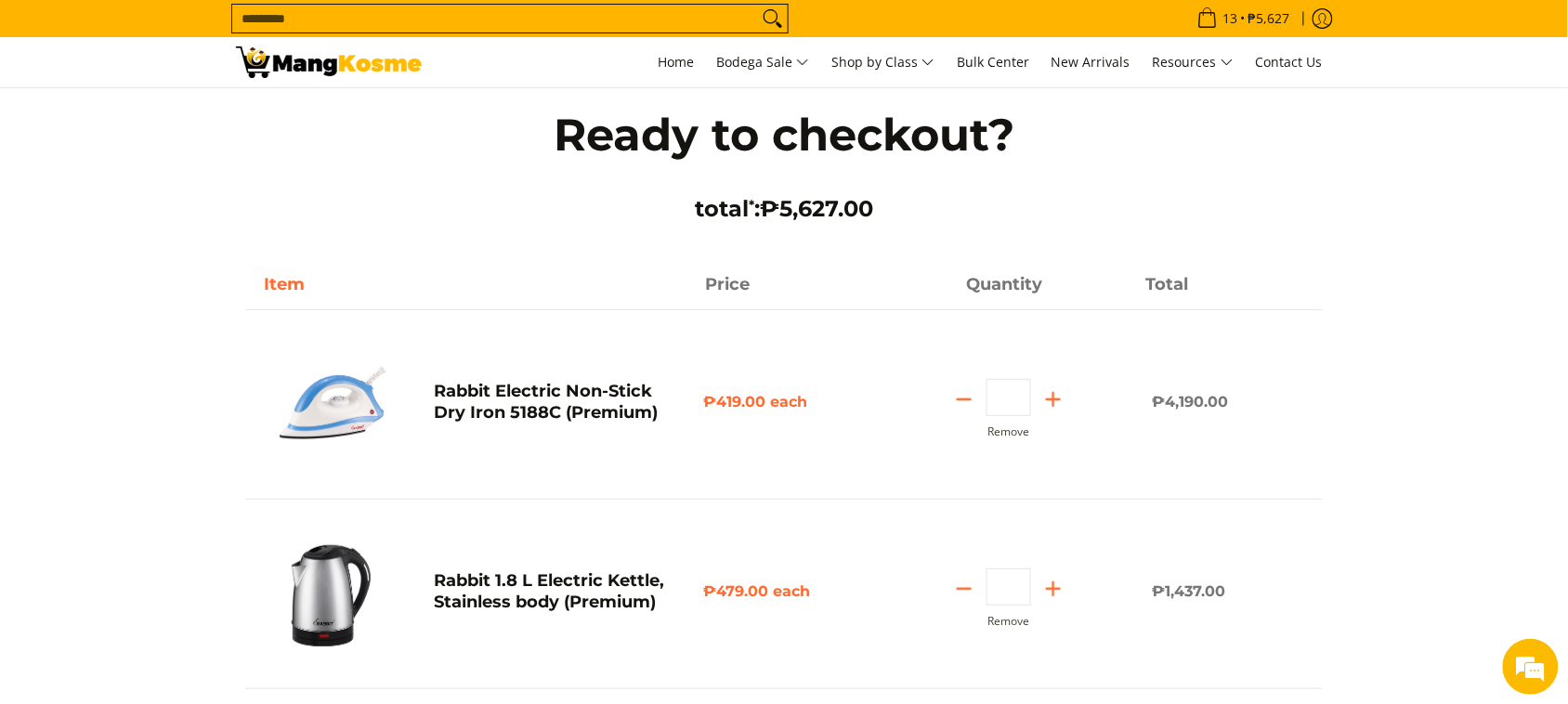
click at [1053, 593] on line "Add" at bounding box center [1053, 589] width 0 height 13
type input "*"
click at [1042, 592] on icon "Add" at bounding box center [1053, 589] width 26 height 26
type input "*"
click at [1042, 592] on icon "Add" at bounding box center [1053, 589] width 26 height 26
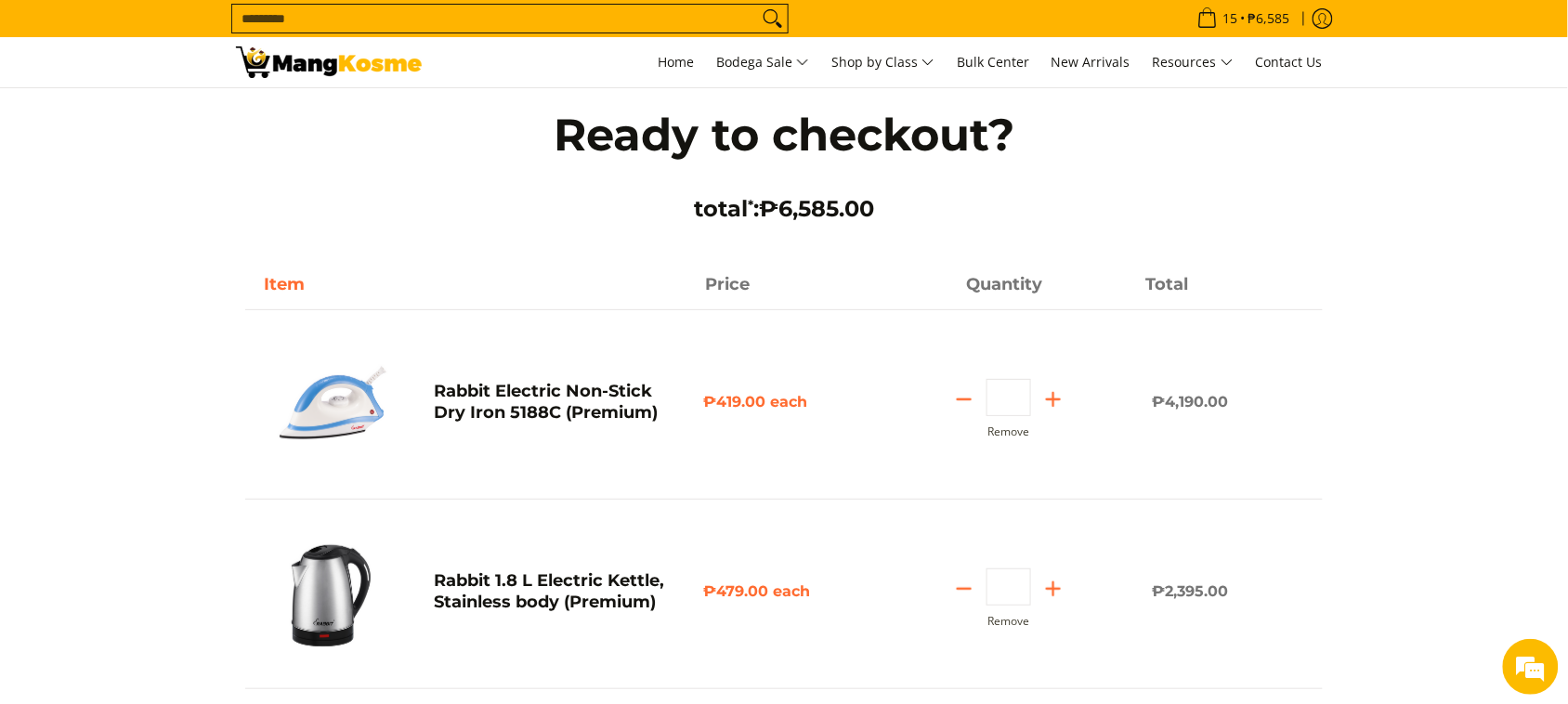
type input "*"
click at [1042, 592] on icon "Add" at bounding box center [1053, 589] width 26 height 26
type input "*"
click at [1042, 592] on icon "Add" at bounding box center [1053, 589] width 26 height 26
type input "*"
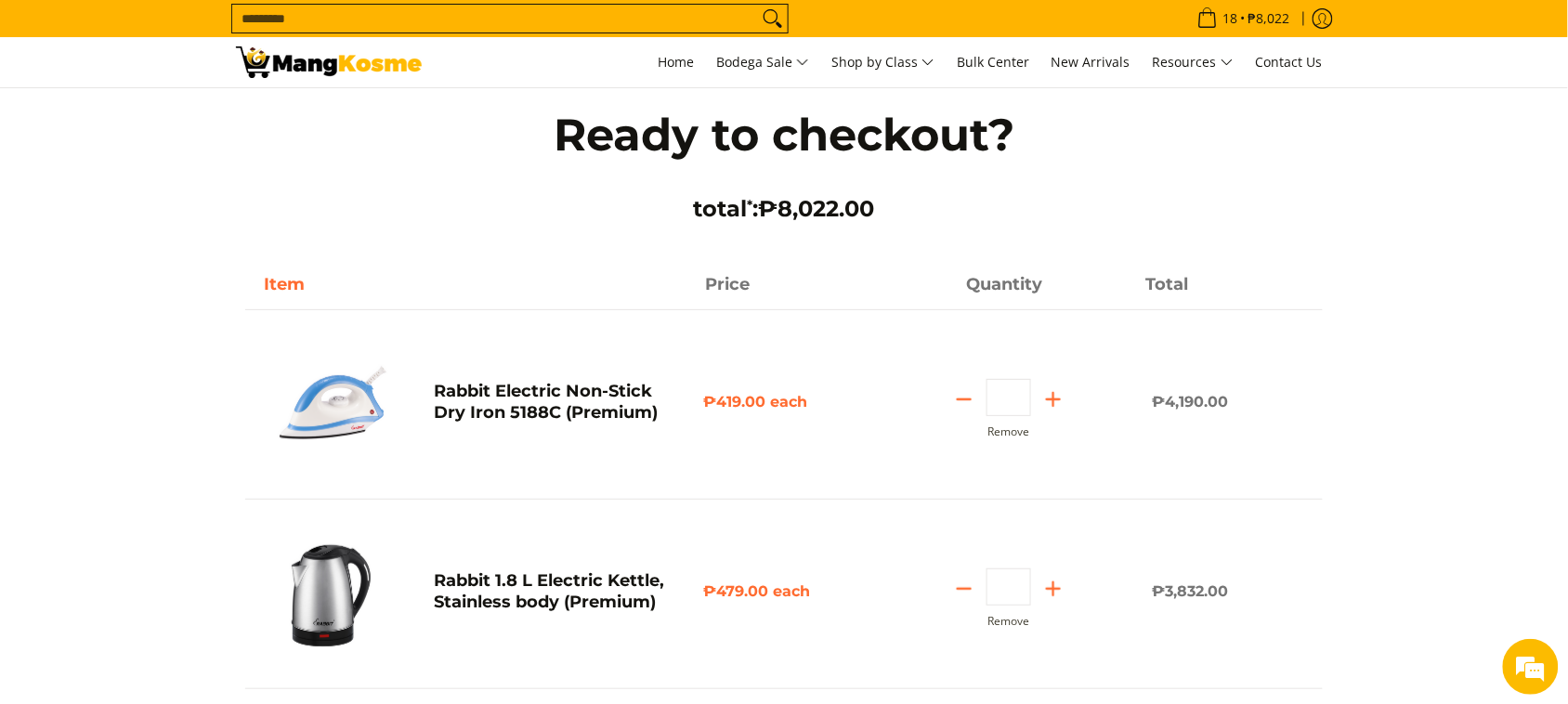
click at [1050, 588] on icon "Add" at bounding box center [1053, 589] width 26 height 26
type input "*"
click at [1050, 588] on icon "Add" at bounding box center [1053, 589] width 26 height 26
type input "**"
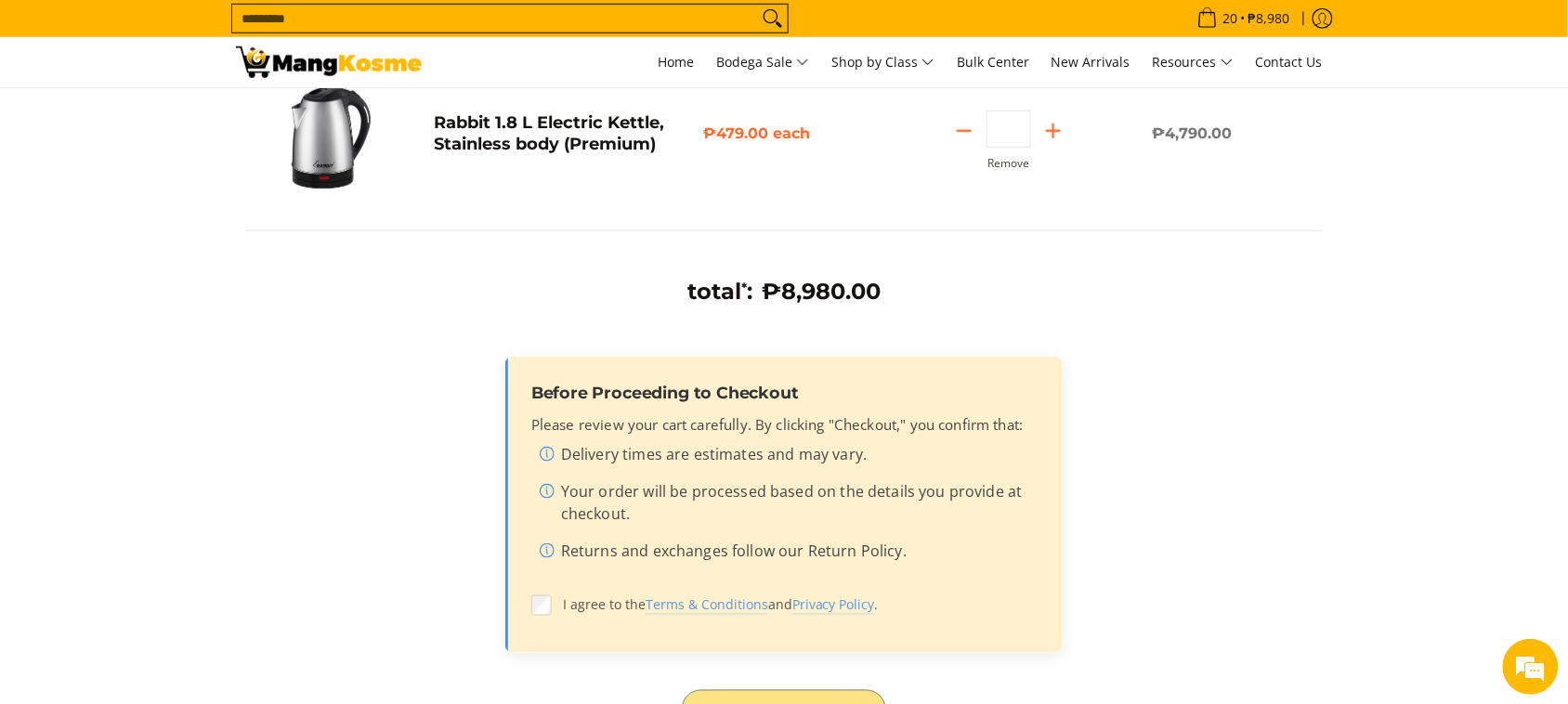
scroll to position [464, 0]
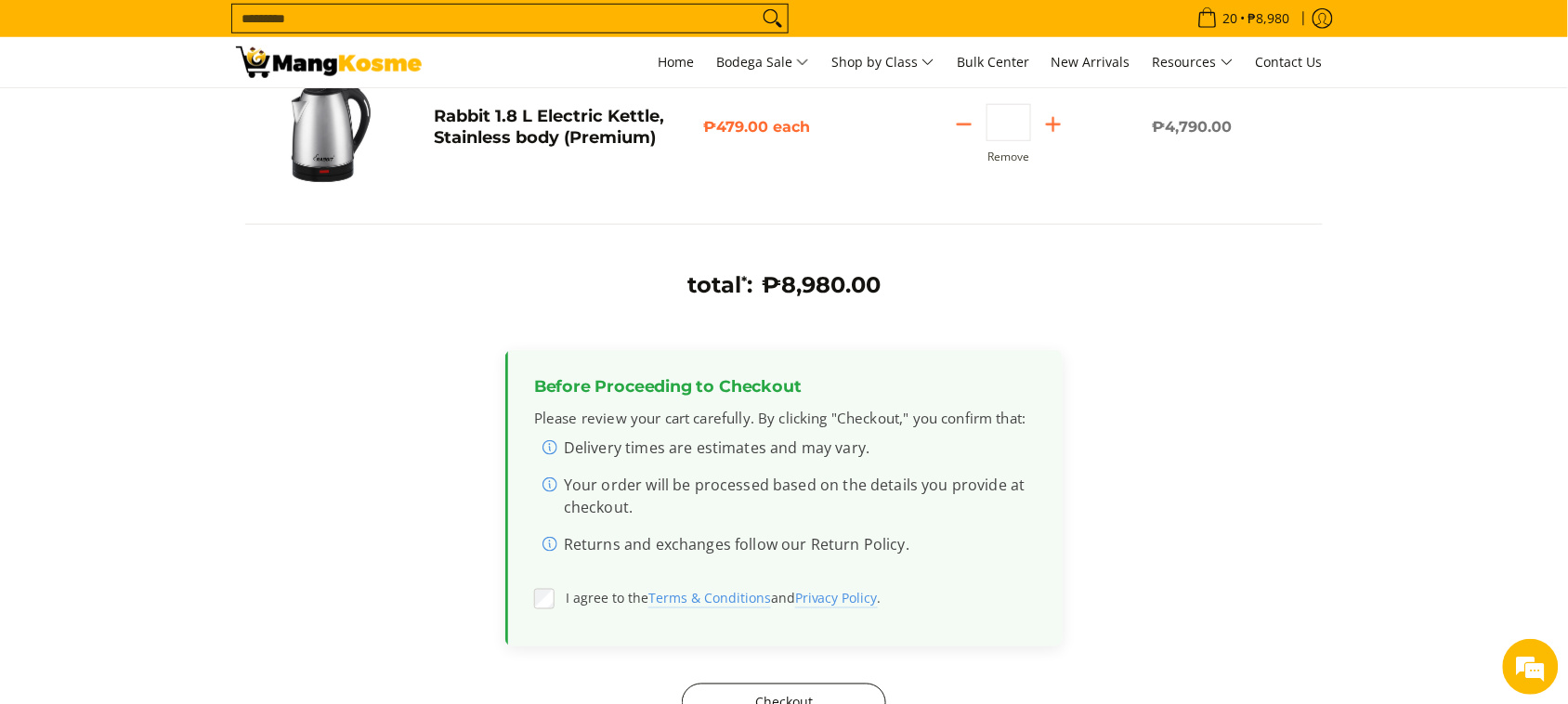
click at [759, 696] on button "Checkout" at bounding box center [784, 704] width 205 height 39
